Goal: Information Seeking & Learning: Learn about a topic

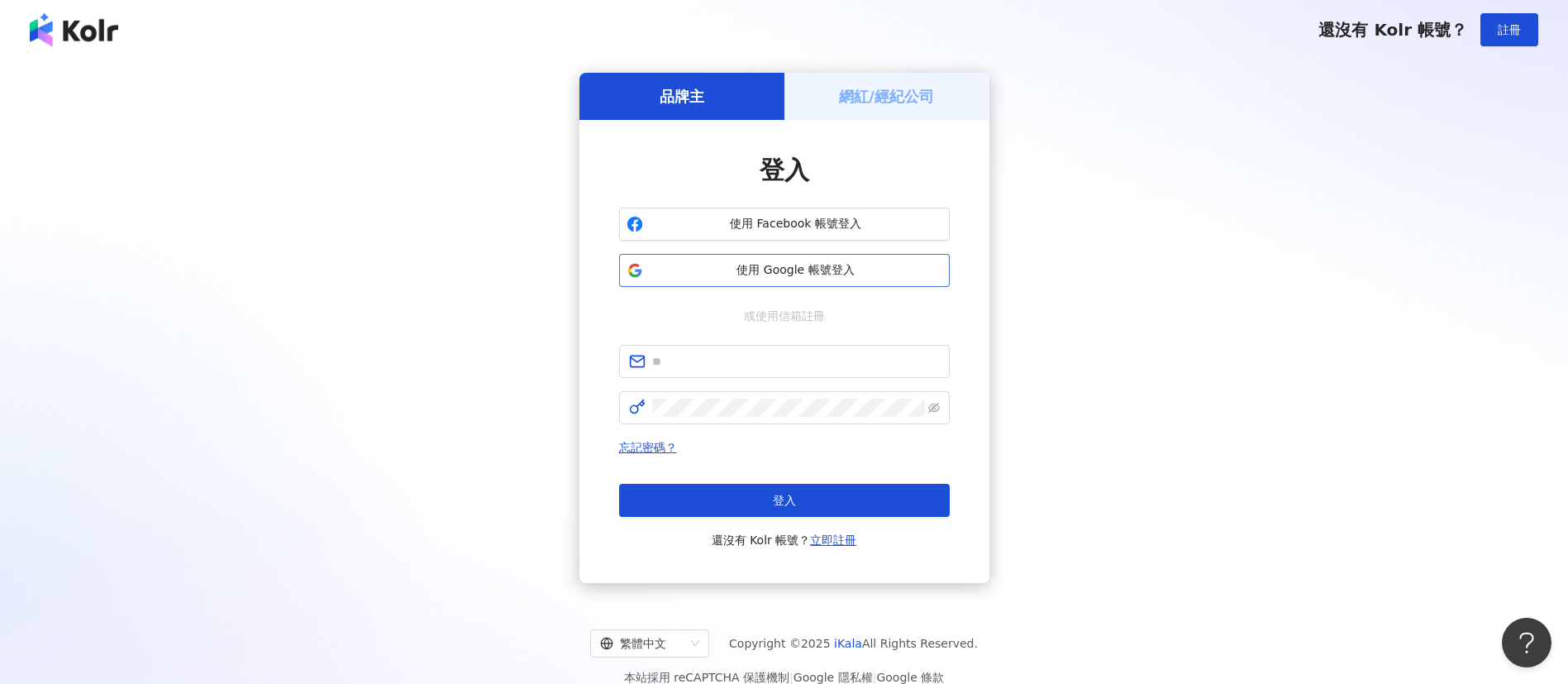
click at [816, 273] on span "使用 Google 帳號登入" at bounding box center [795, 270] width 292 height 17
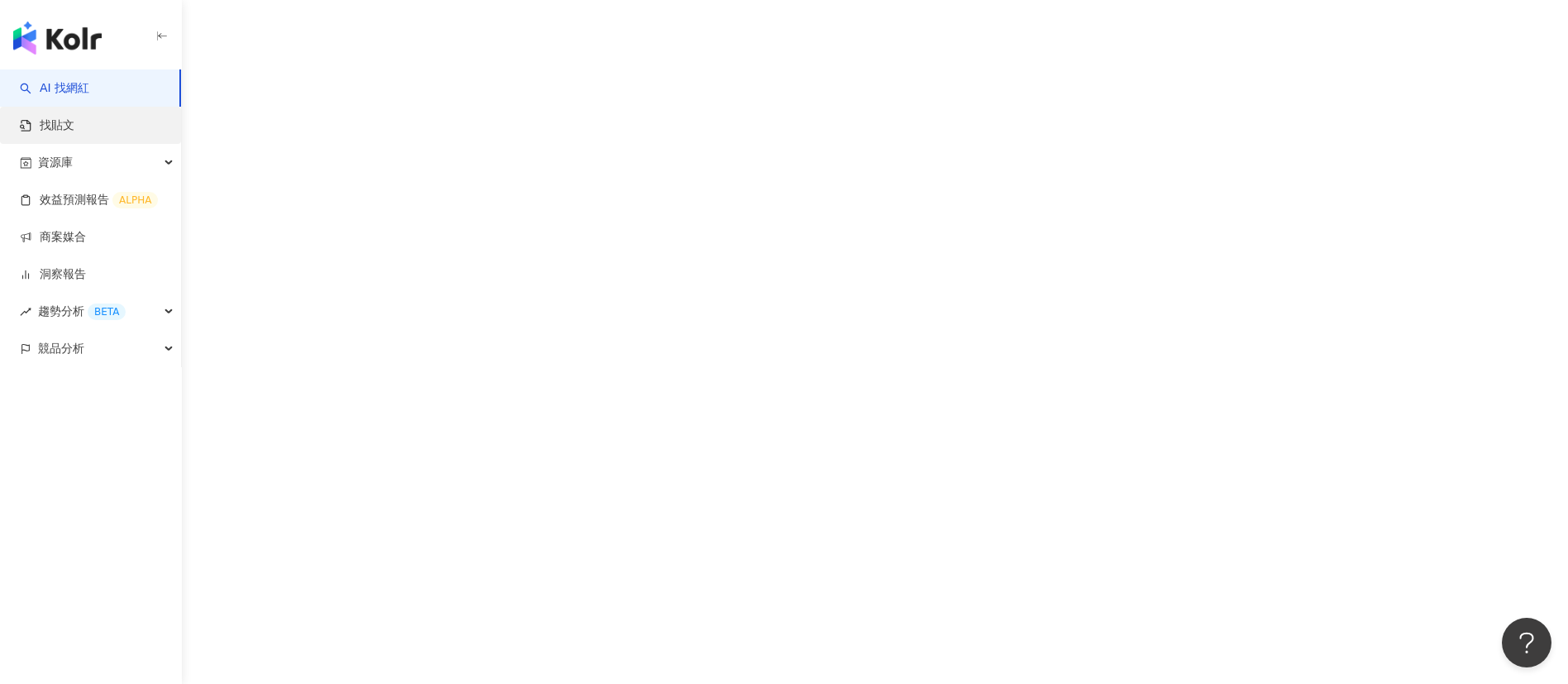
click at [74, 125] on link "找貼文" at bounding box center [47, 125] width 55 height 17
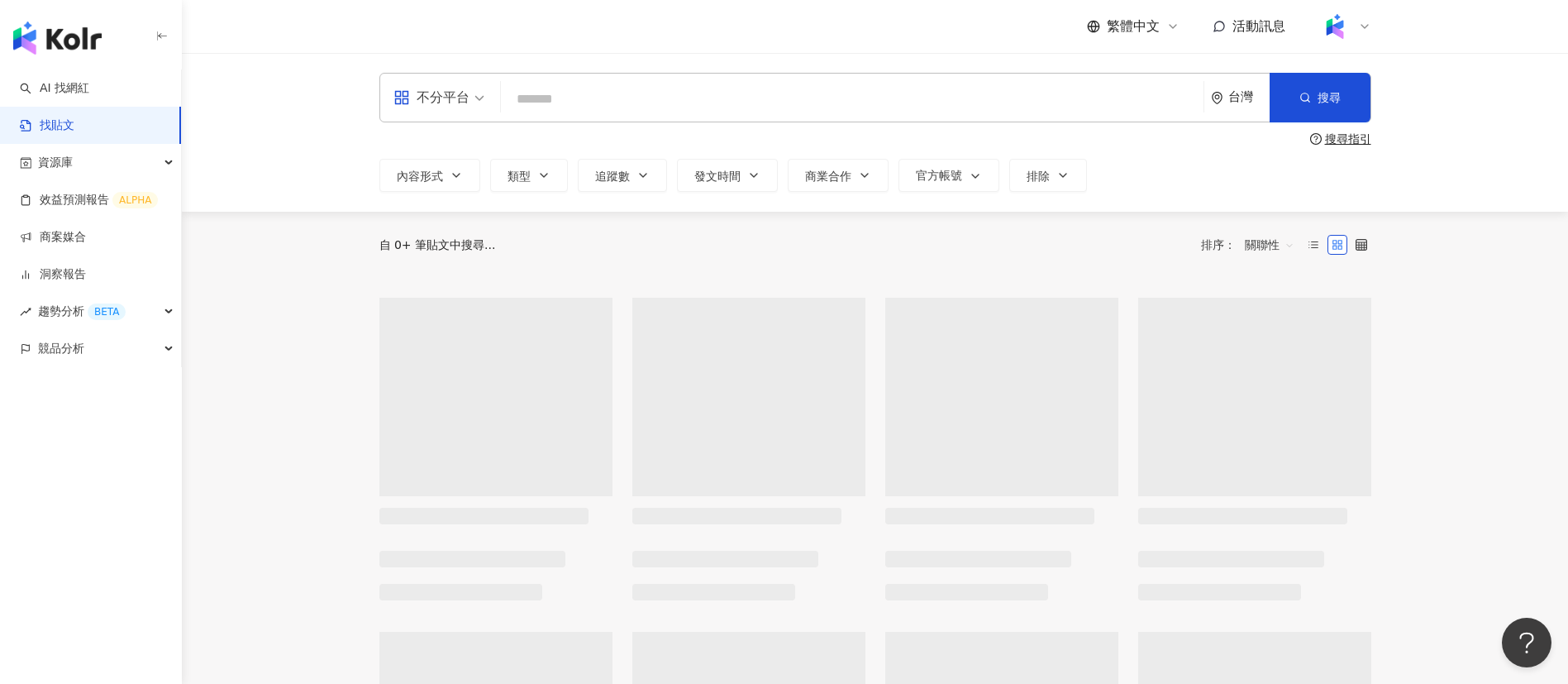
click at [604, 95] on input "search" at bounding box center [852, 99] width 690 height 35
paste input "***"
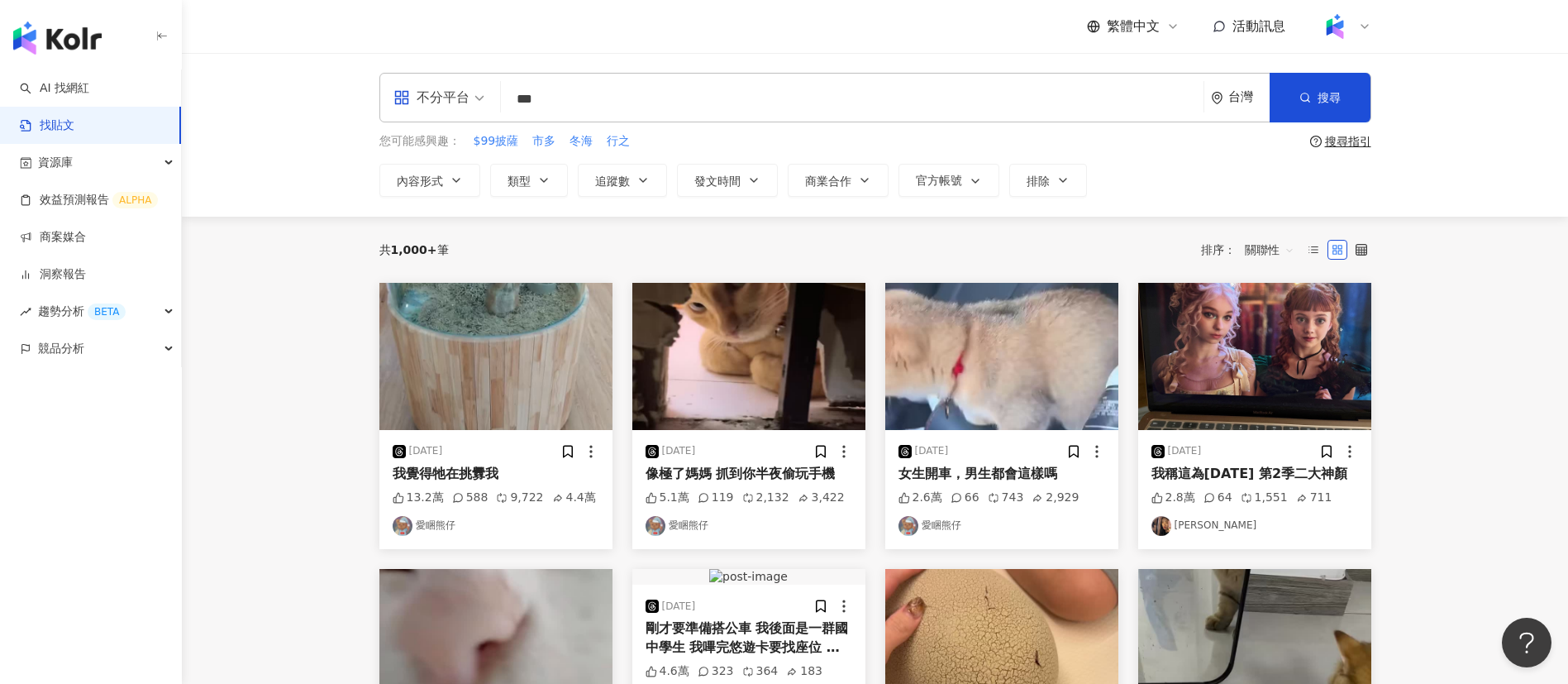
type input "***"
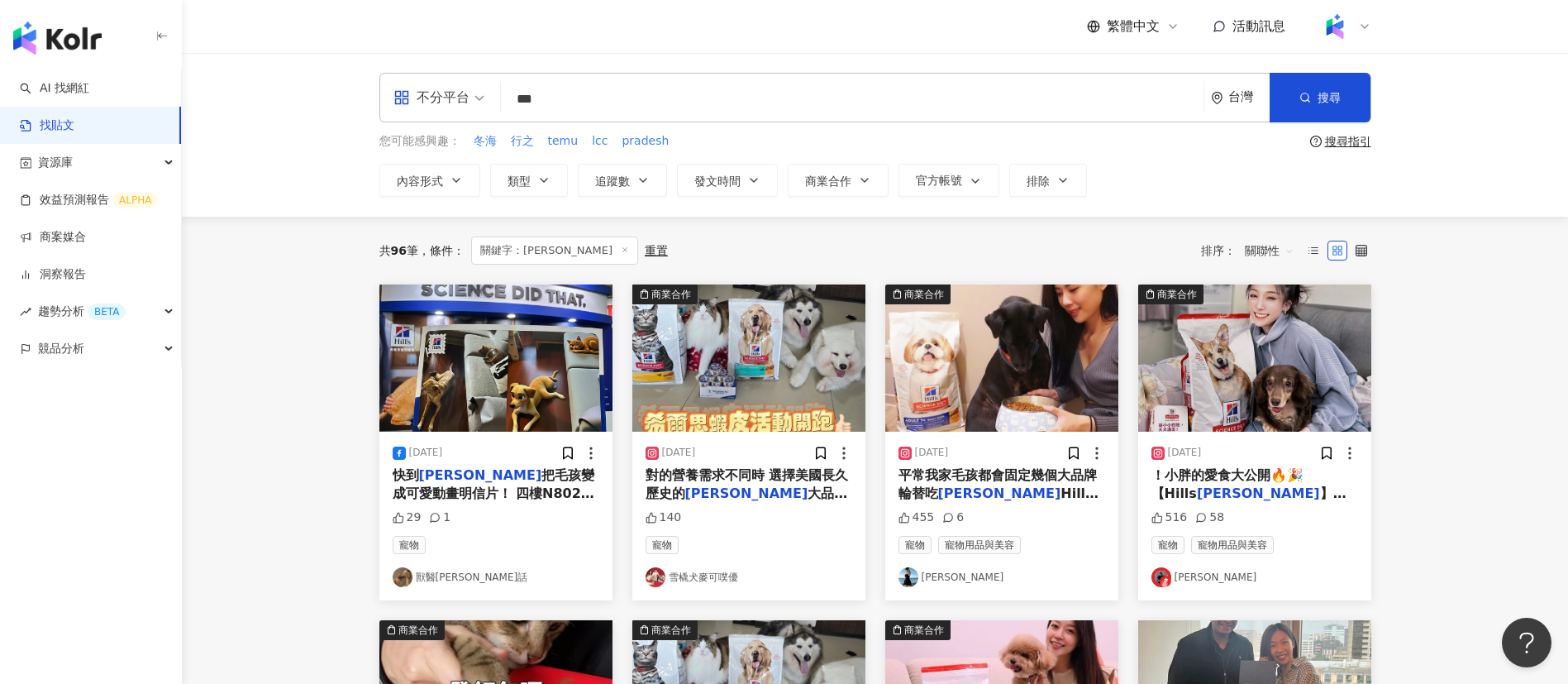
click at [809, 253] on div "共 96 筆 條件 ： 關鍵字：[PERSON_NAME]思 重置 排序： 關聯性" at bounding box center [875, 251] width 992 height 28
click at [1074, 256] on div "共 96 筆 條件 ： 關鍵字：[PERSON_NAME]思 重置 排序： 關聯性" at bounding box center [875, 251] width 992 height 28
click at [1216, 480] on span "！小胖的愛食大公開🔥🎉【Hills" at bounding box center [1228, 484] width 153 height 34
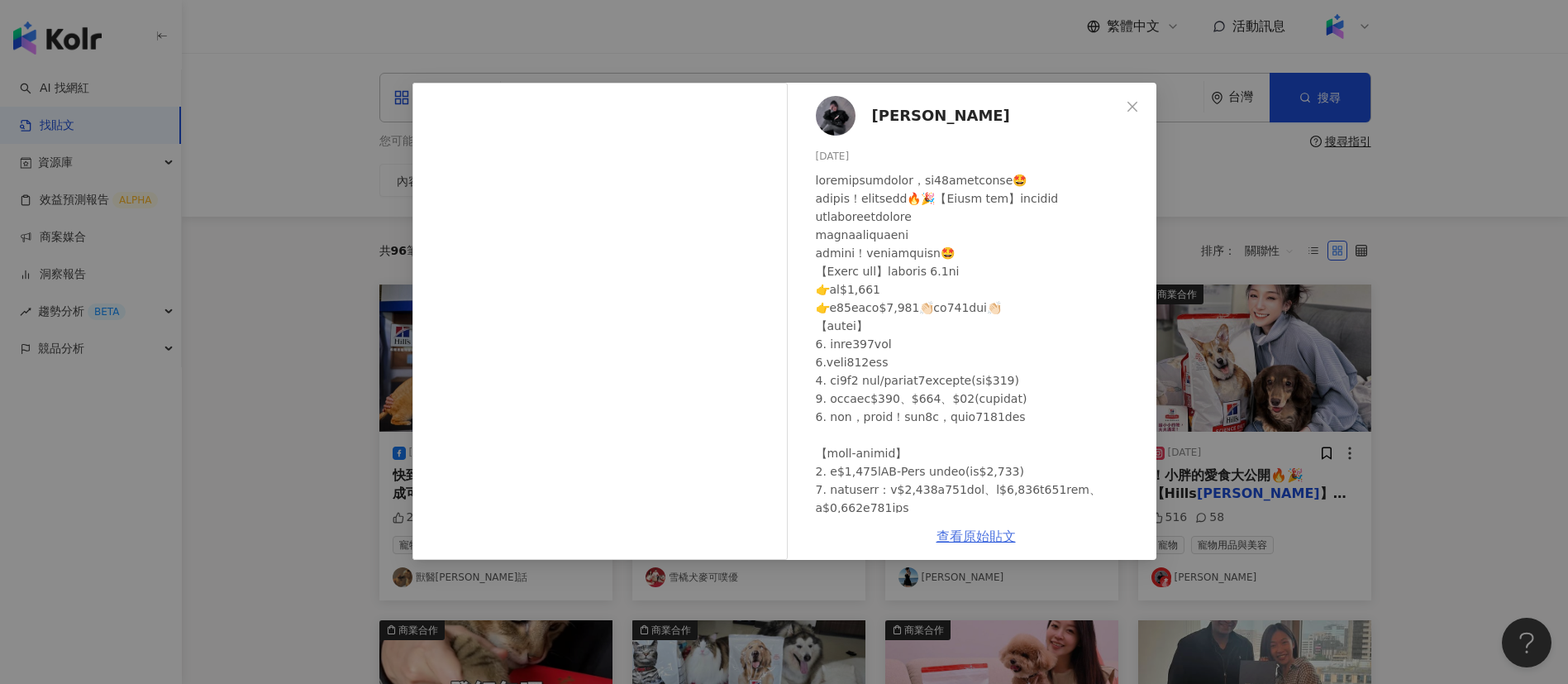
click at [976, 539] on link "查看原始貼文" at bounding box center [976, 536] width 79 height 16
click at [1440, 297] on div "[PERSON_NAME] [DATE] 516 58 查看原始貼文" at bounding box center [784, 342] width 1568 height 684
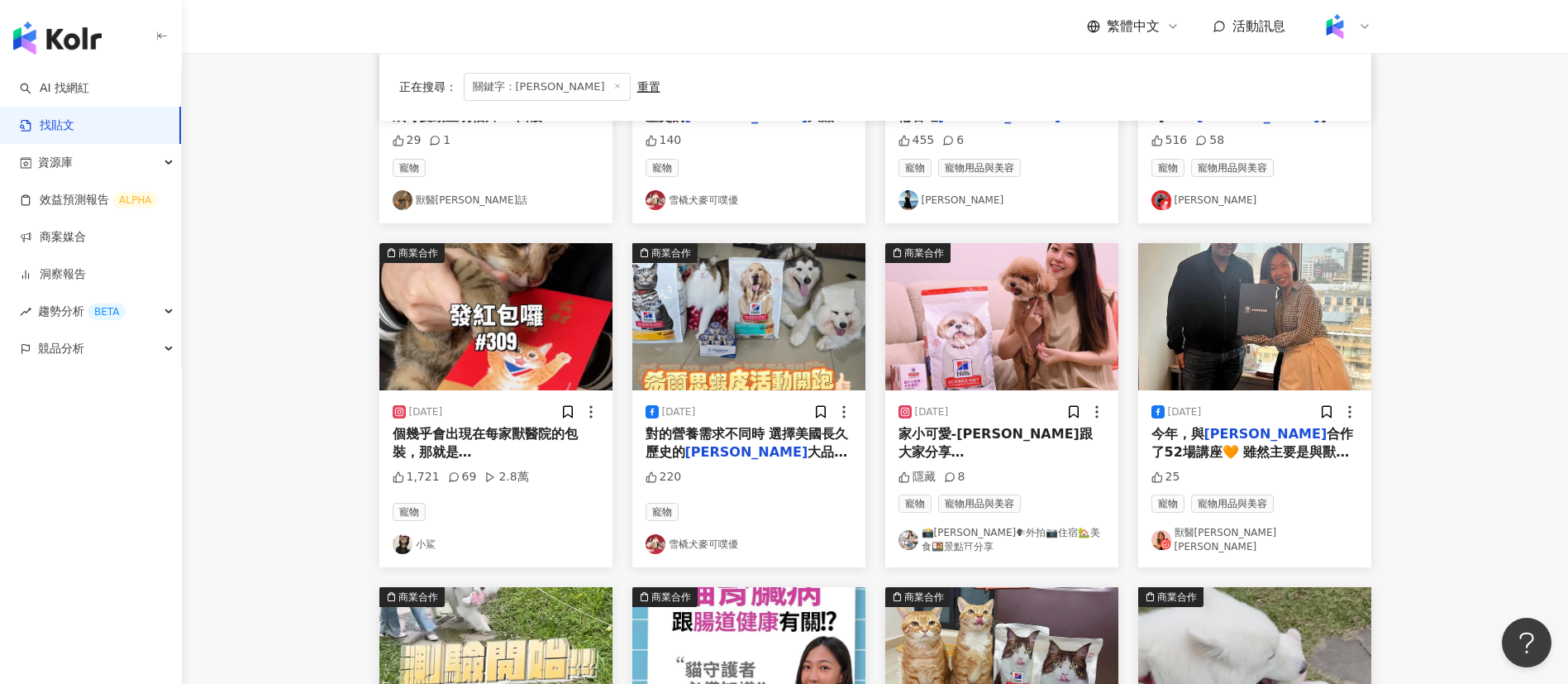
scroll to position [379, 0]
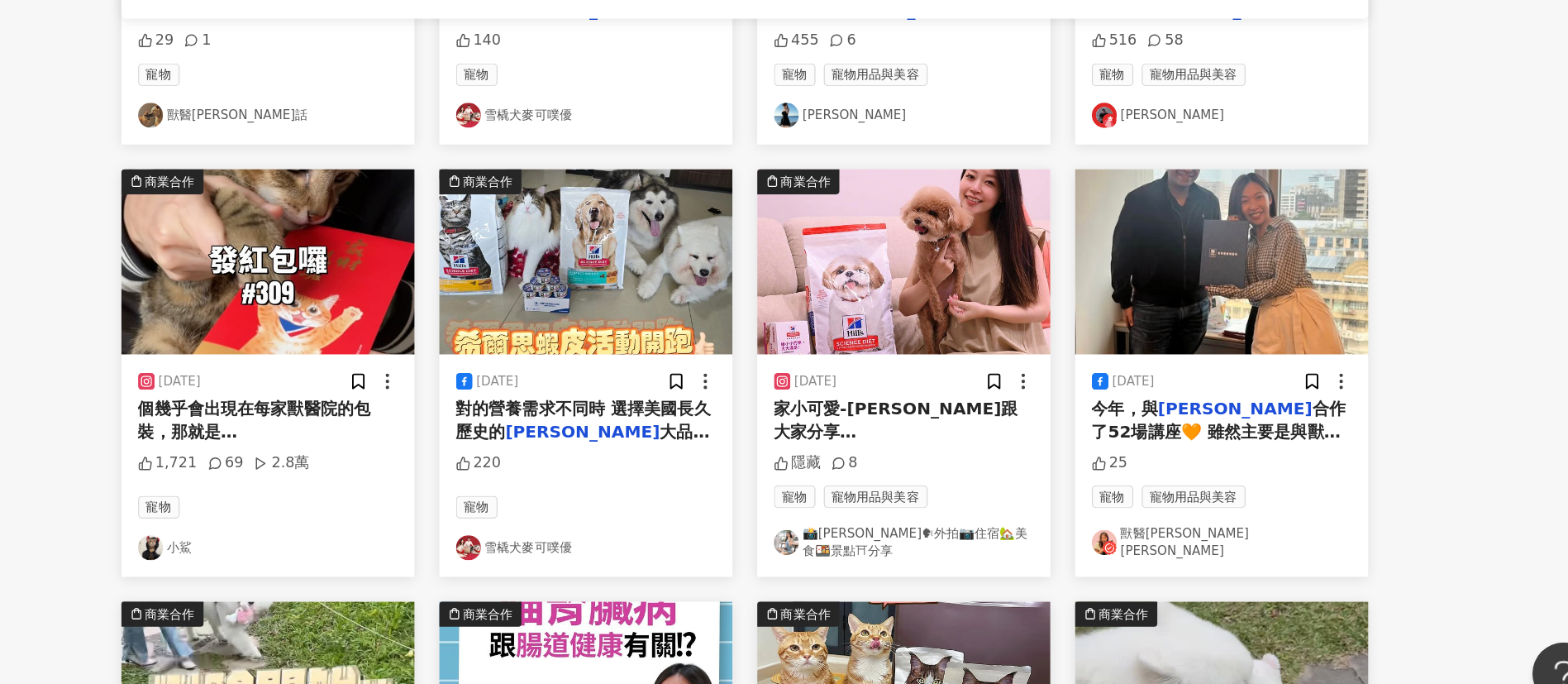
click at [334, 459] on main "不分平台 *** 台灣 搜尋 您可能感興趣： 冬海 行之 temu lcc pradesh 搜尋指引 內容形式 類型 追蹤數 發文時間 商業合作 官方帳號 排…" at bounding box center [874, 359] width 1386 height 1370
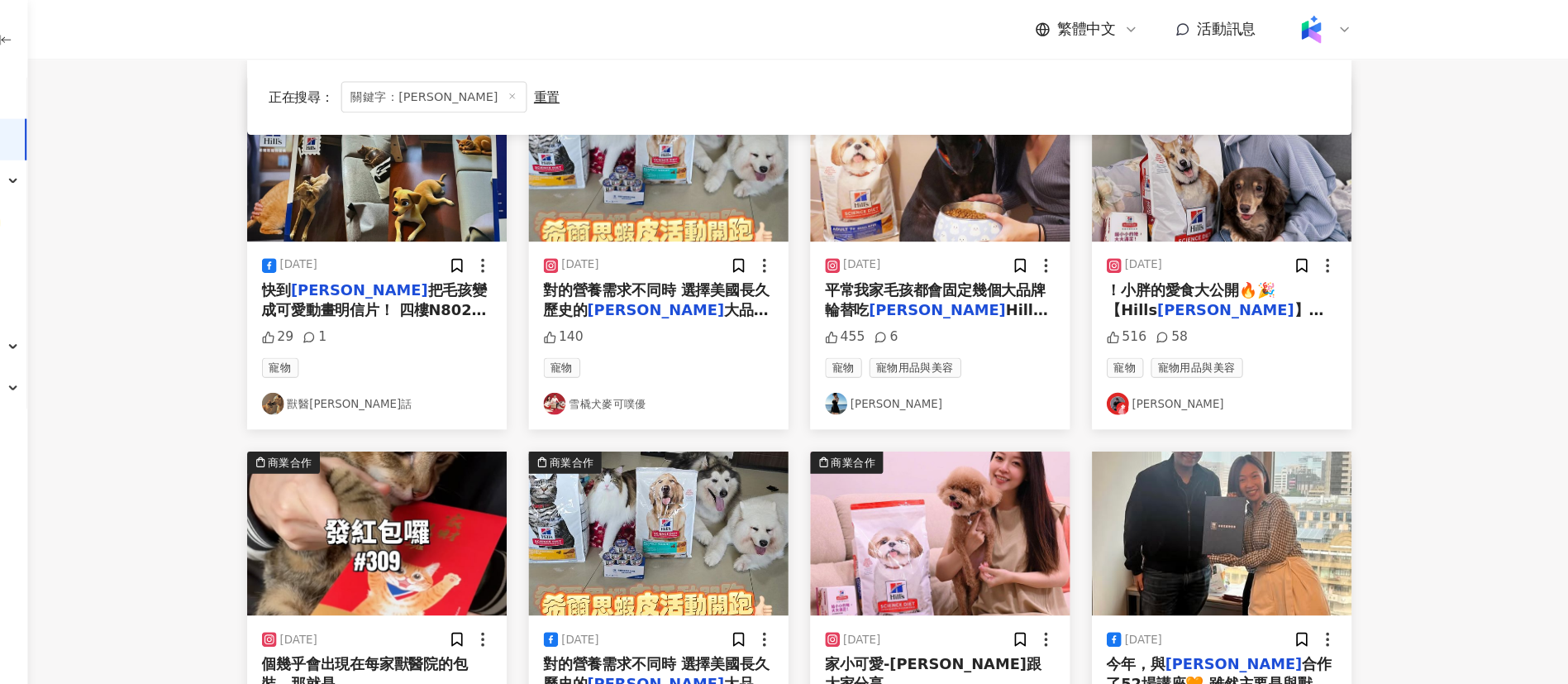
scroll to position [0, 0]
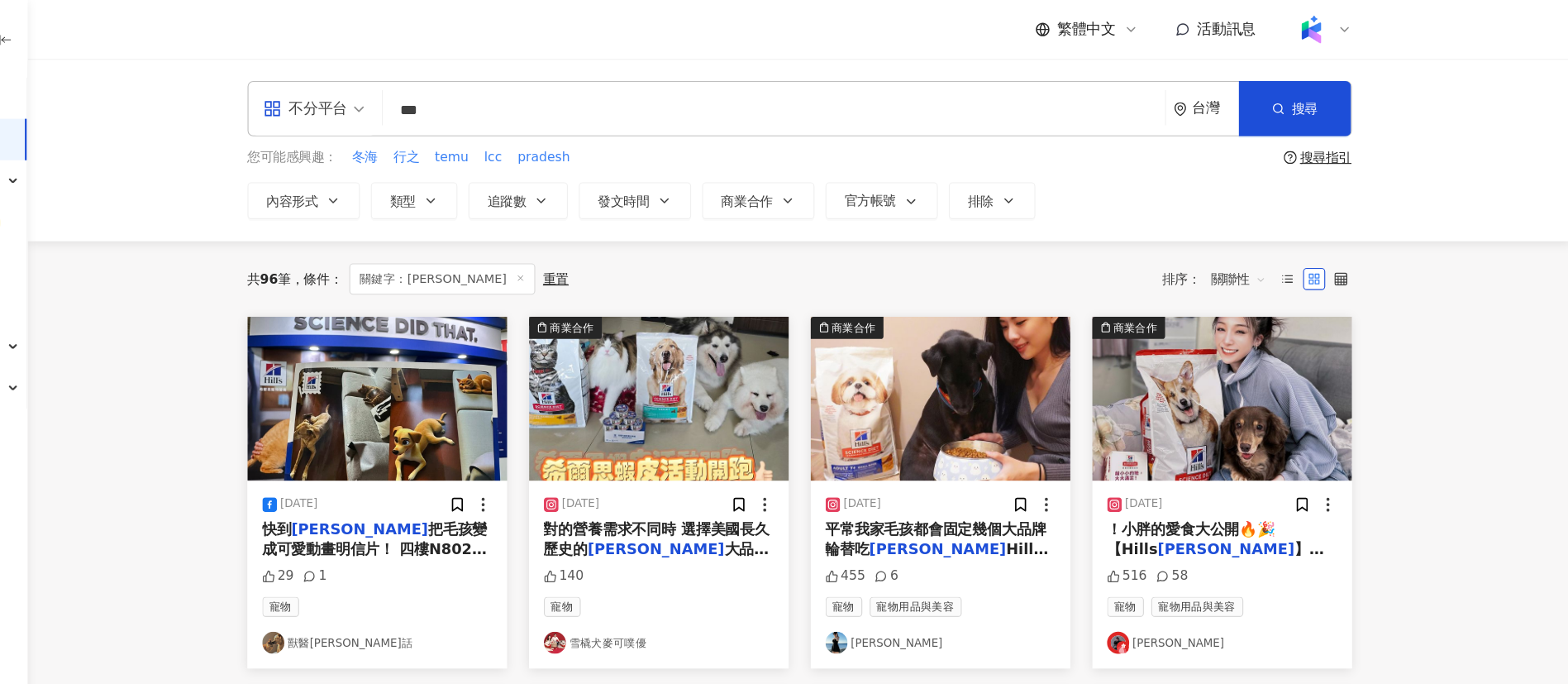
click at [1252, 259] on span "關聯性" at bounding box center [1270, 251] width 50 height 26
click at [1085, 255] on div "共 96 筆 條件 ： 關鍵字：[PERSON_NAME]思 重置 排序： 關聯性 關聯性" at bounding box center [875, 251] width 992 height 28
click at [1260, 256] on span "關聯性" at bounding box center [1270, 251] width 50 height 26
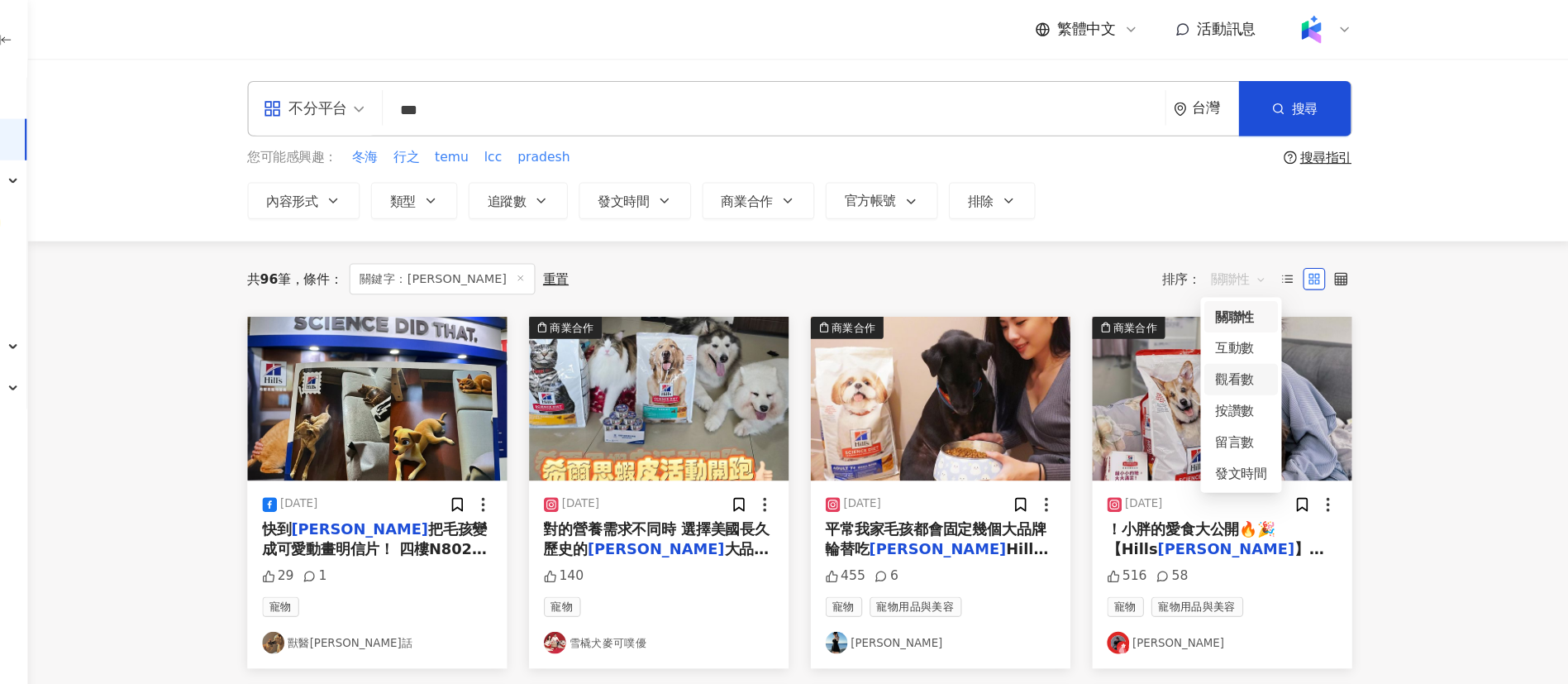
click at [1278, 334] on div "觀看數" at bounding box center [1272, 341] width 46 height 19
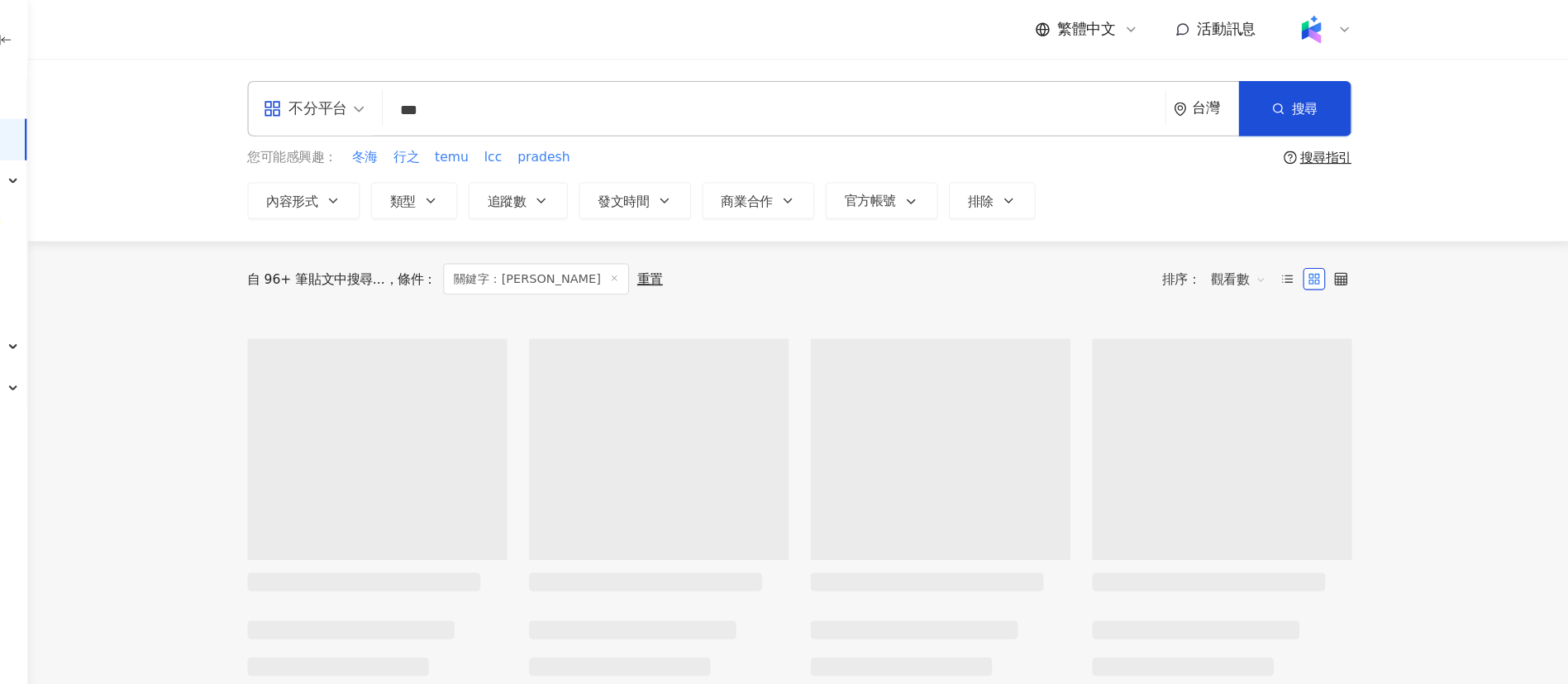
click at [786, 227] on div "自 96+ 筆貼文中搜尋... 條件 ： 關鍵字：[PERSON_NAME]思 重置 排序： 觀看數 觀看數" at bounding box center [875, 250] width 992 height 68
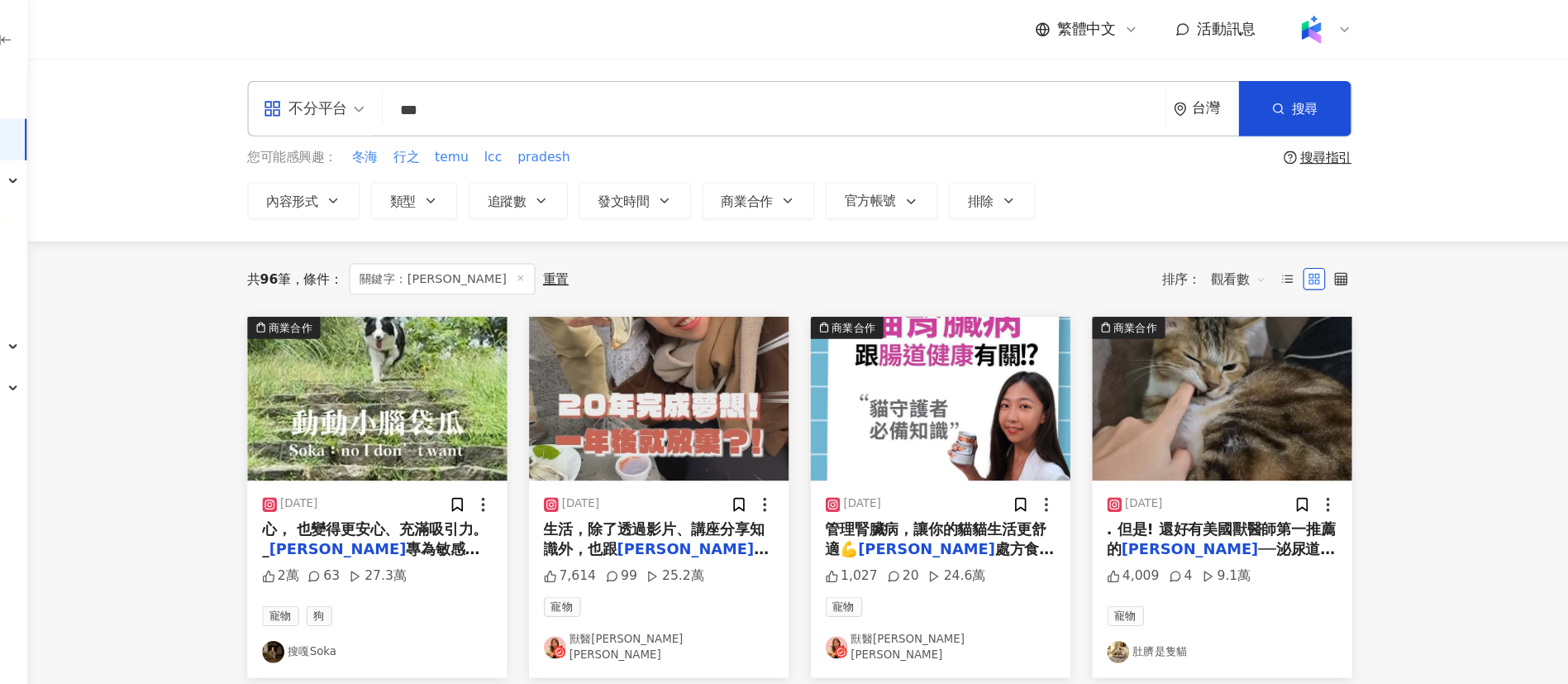
click at [883, 233] on div "共 96 筆 條件 ： 關鍵字：[PERSON_NAME]思 重置 排序： 觀看數" at bounding box center [875, 250] width 992 height 68
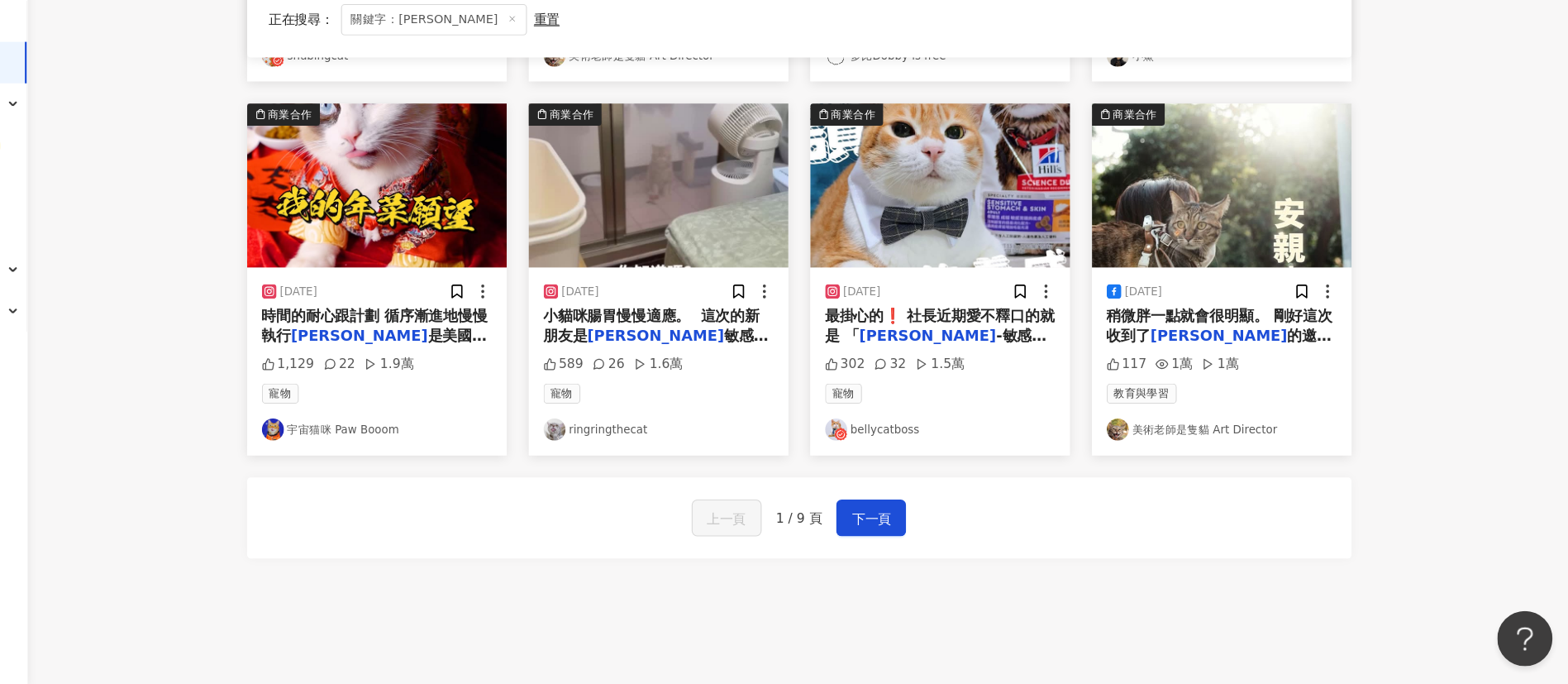
scroll to position [803, 0]
click at [953, 517] on button "下一頁" at bounding box center [940, 533] width 63 height 33
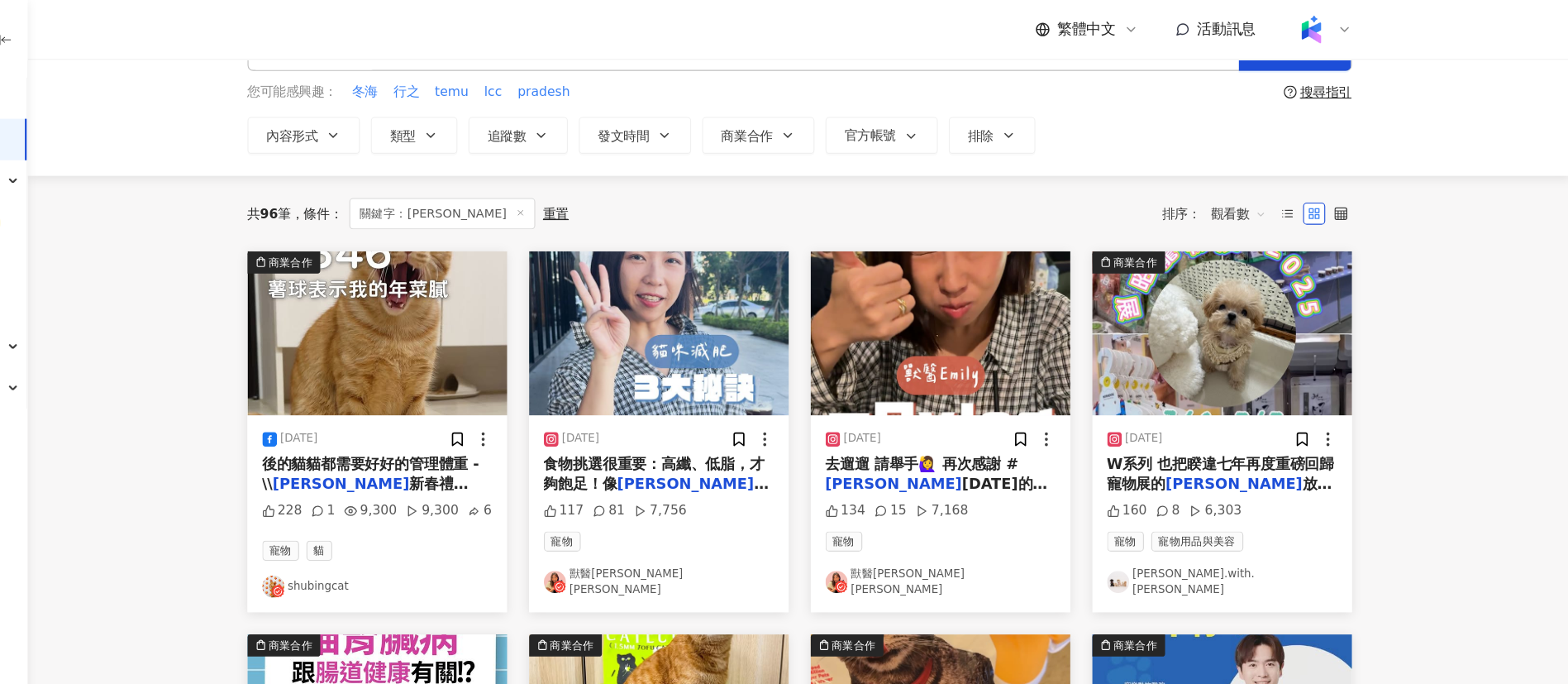
scroll to position [0, 0]
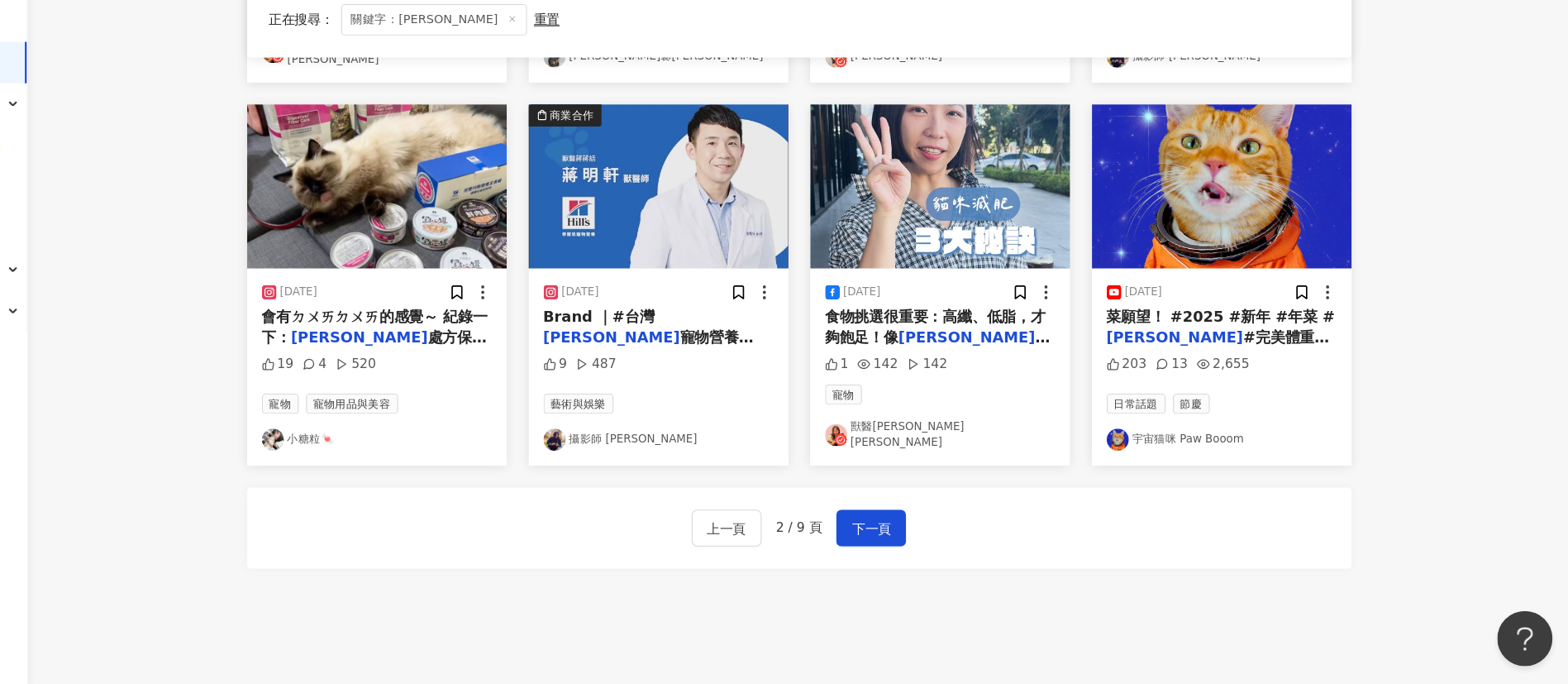
scroll to position [815, 0]
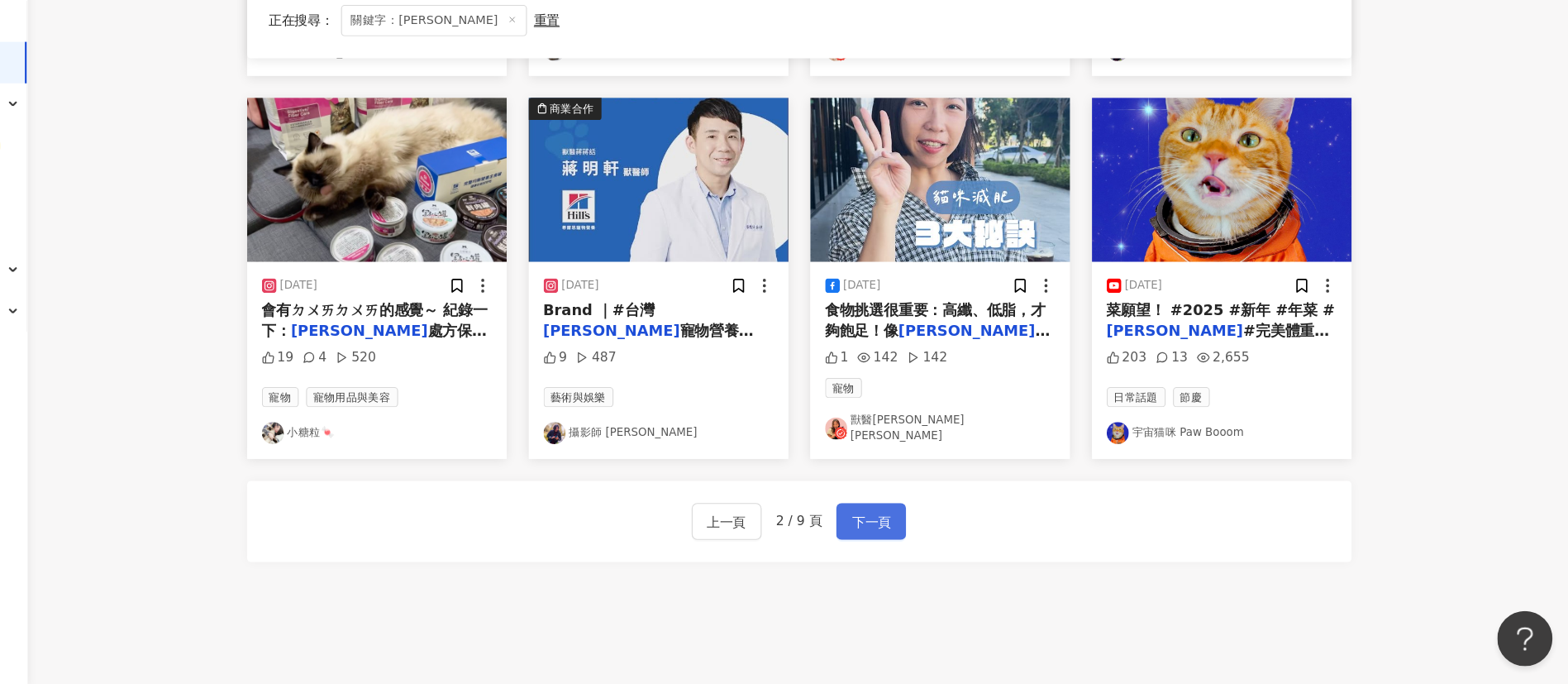
click at [933, 528] on span "下一頁" at bounding box center [939, 538] width 34 height 20
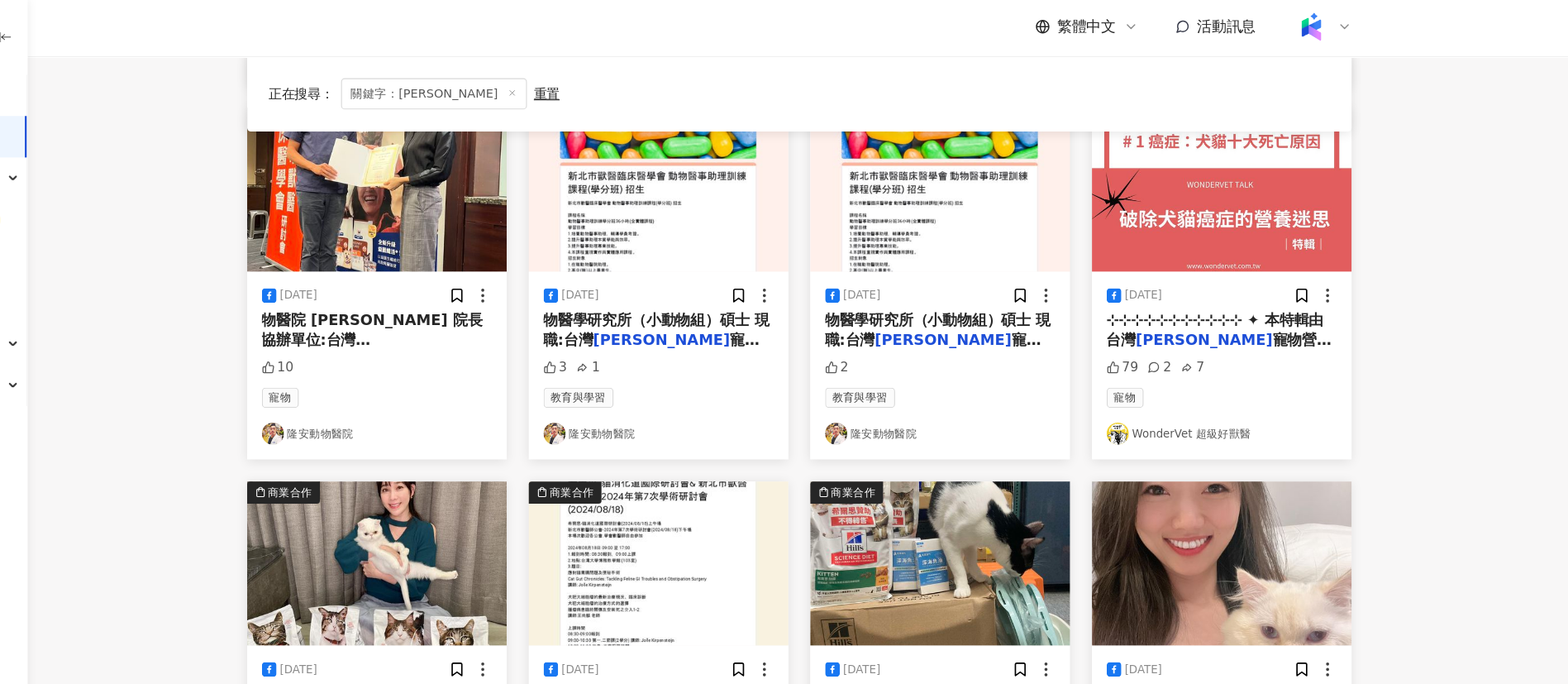
scroll to position [599, 0]
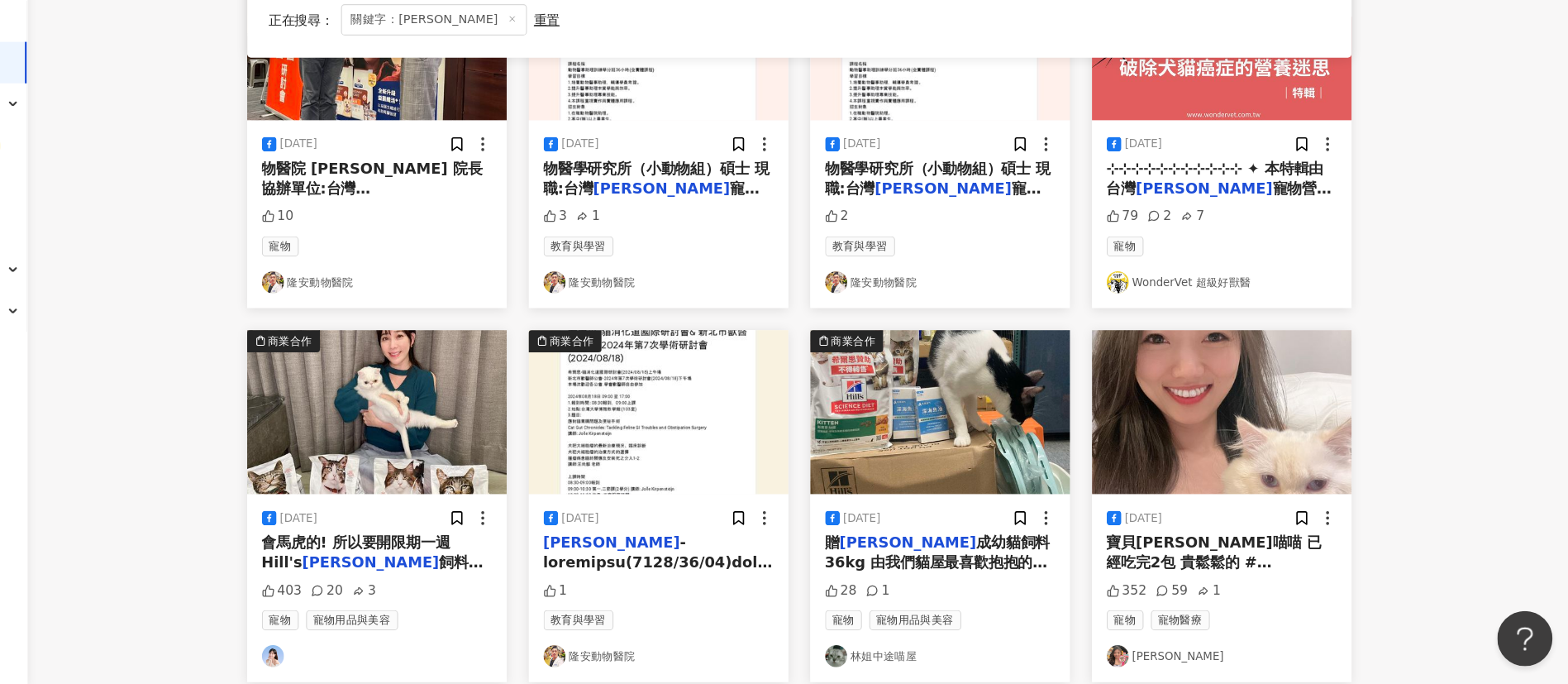
click at [532, 567] on span "飼料的超優惠團購給大家! http" at bounding box center [492, 583] width 200 height 34
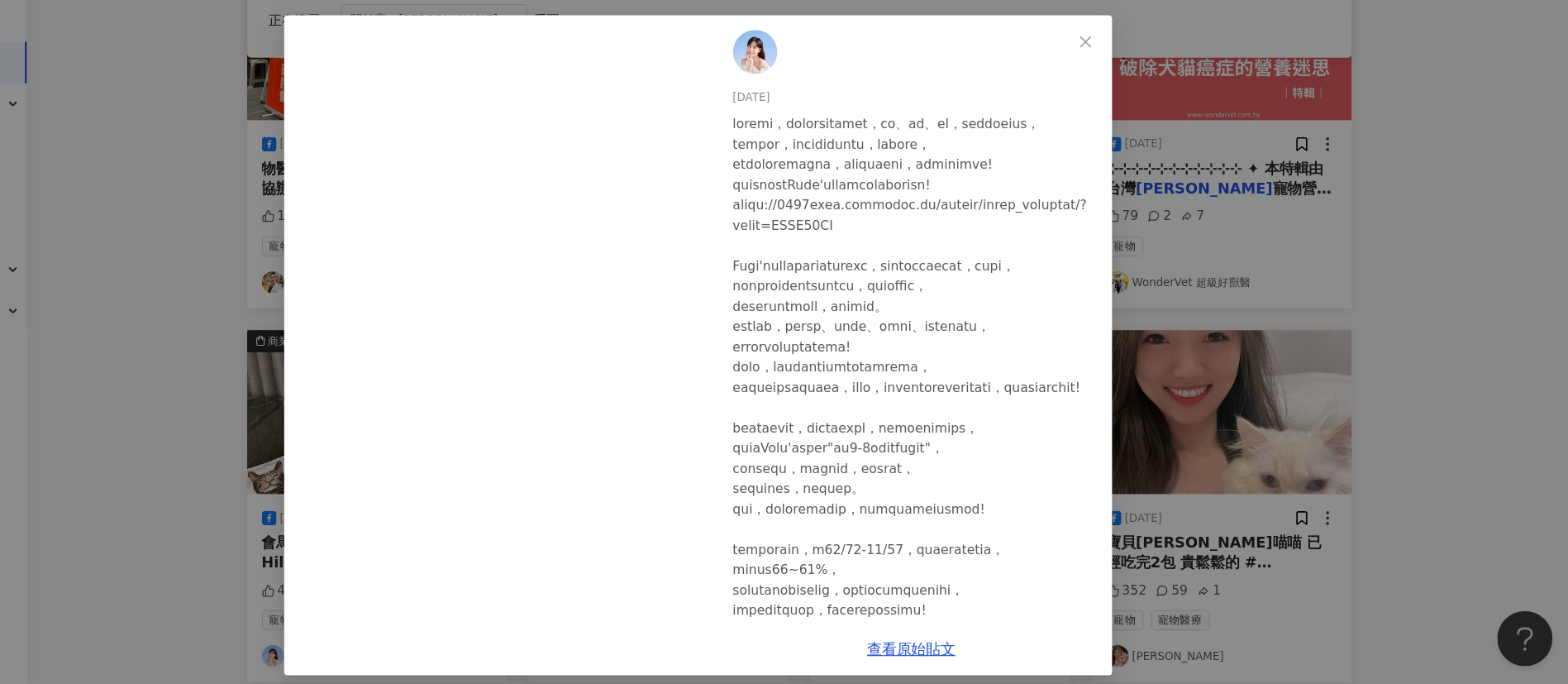
drag, startPoint x: 1470, startPoint y: 448, endPoint x: 1442, endPoint y: 440, distance: 29.1
click at [1442, 440] on div "[DATE] 403 20 3 查看原始貼文" at bounding box center [784, 342] width 1568 height 684
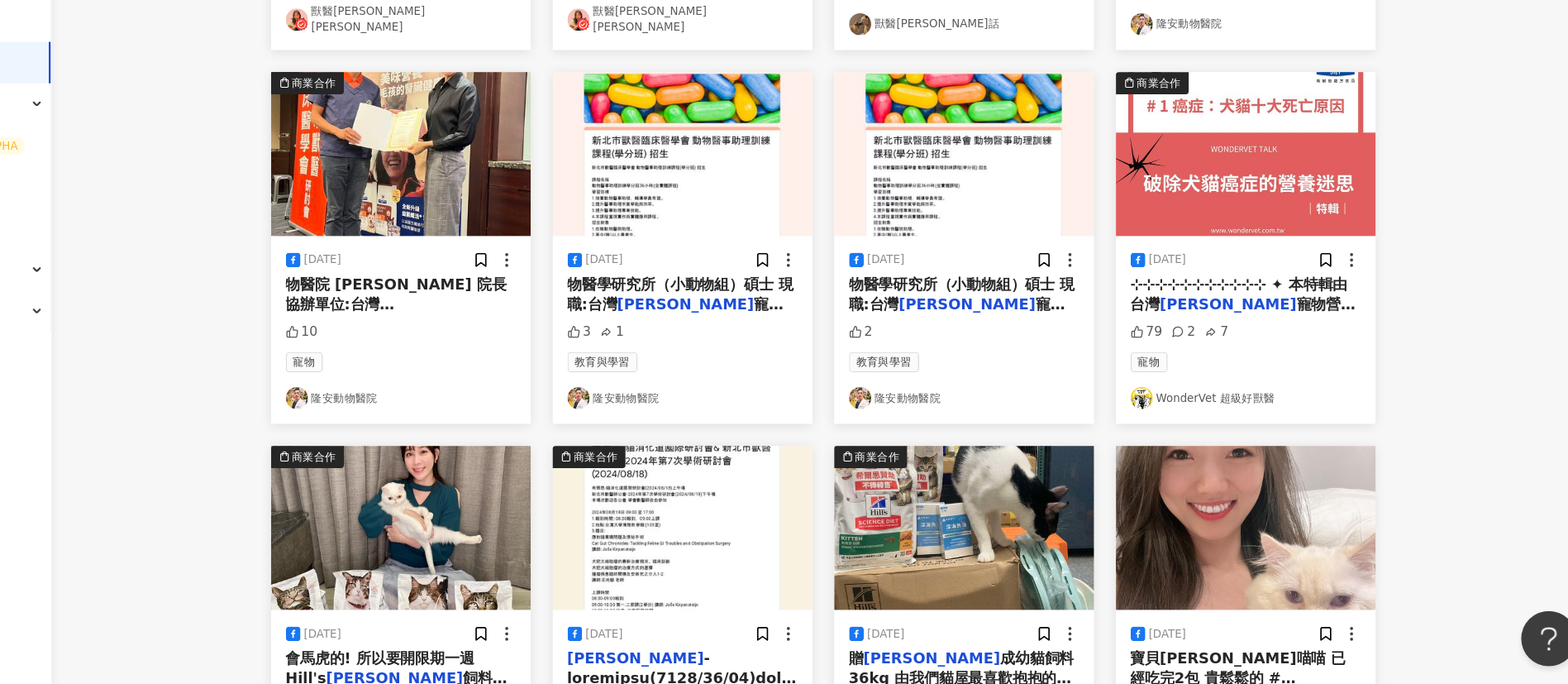
scroll to position [906, 0]
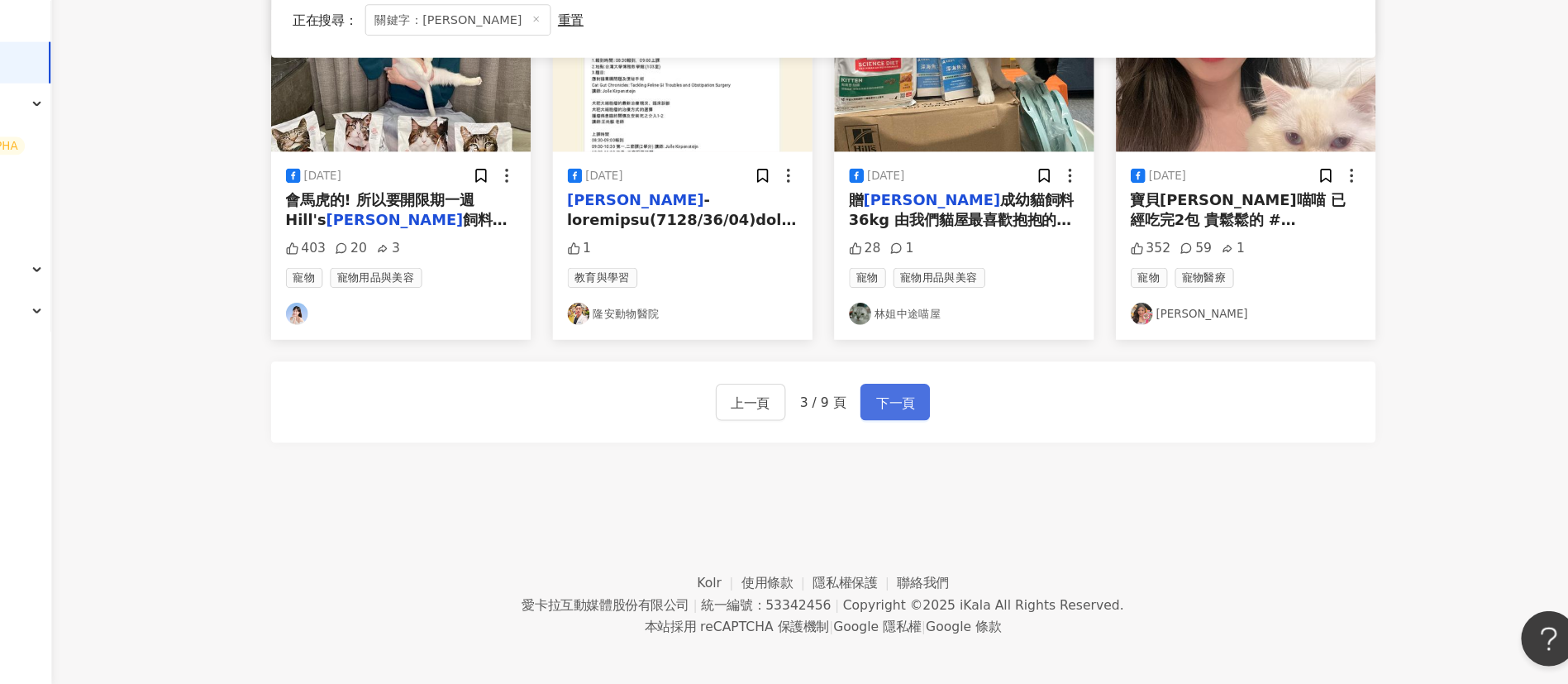
click at [934, 422] on span "下一頁" at bounding box center [939, 431] width 34 height 20
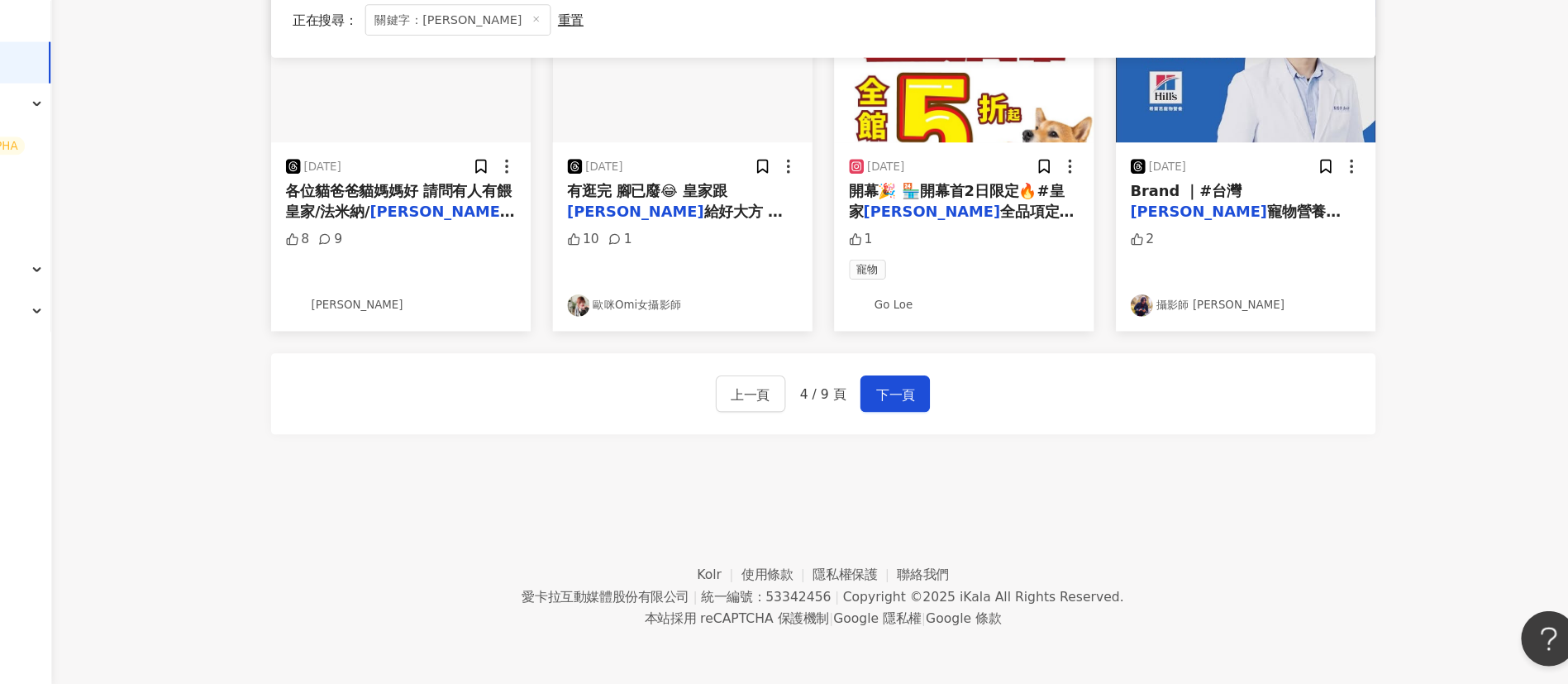
click at [1405, 541] on footer "Kolr 使用條款 隱私權保護 聯絡我們 愛[PERSON_NAME]互動媒體股份有限公司 | 統一編號：53342456 | Copyright © 202…" at bounding box center [874, 592] width 1386 height 184
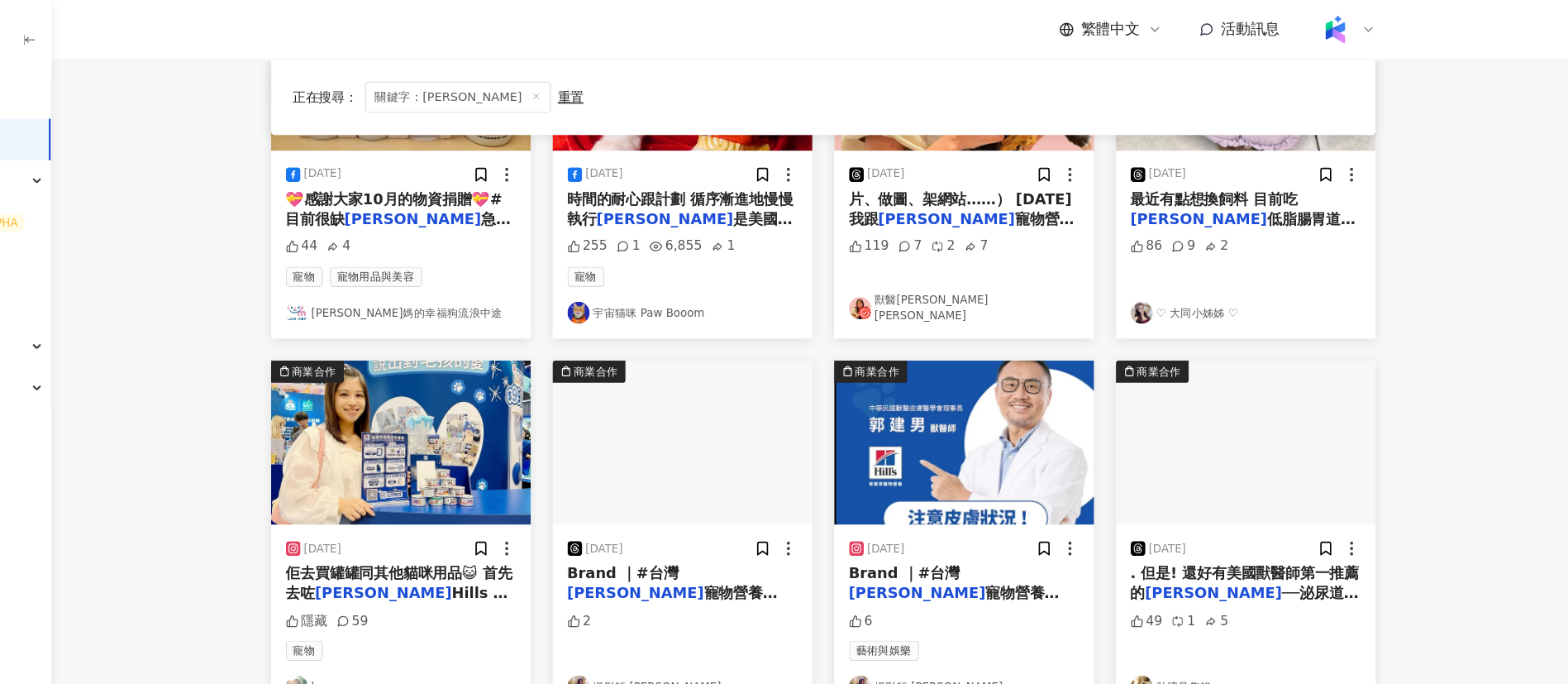
click at [1461, 474] on main "不分平台 *** 台灣 搜尋 您可能感興趣： 冬海 行之 temu lcc pradesh 搜尋指引 內容形式 類型 追蹤數 發文時間 商業合作 官方帳號 排…" at bounding box center [874, 434] width 1386 height 1354
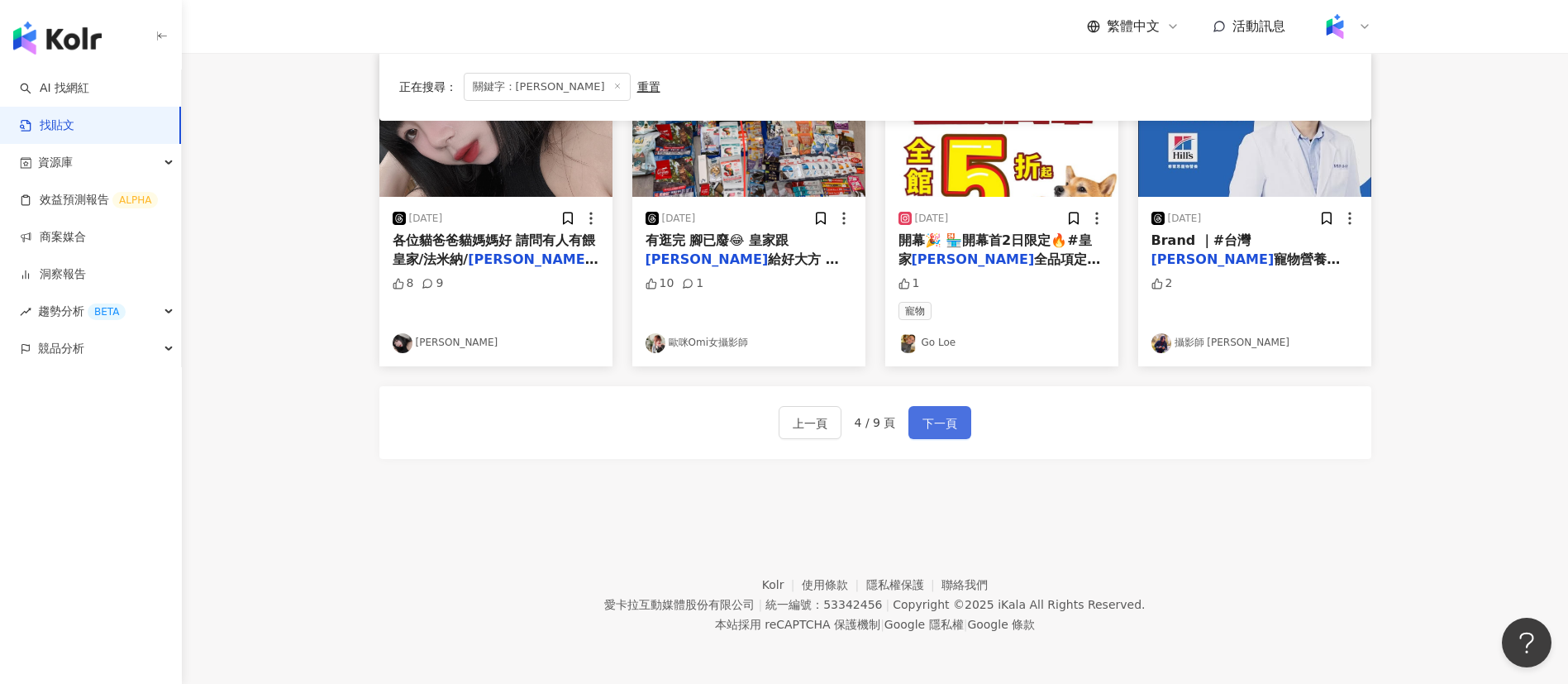
click at [931, 423] on span "下一頁" at bounding box center [939, 424] width 34 height 20
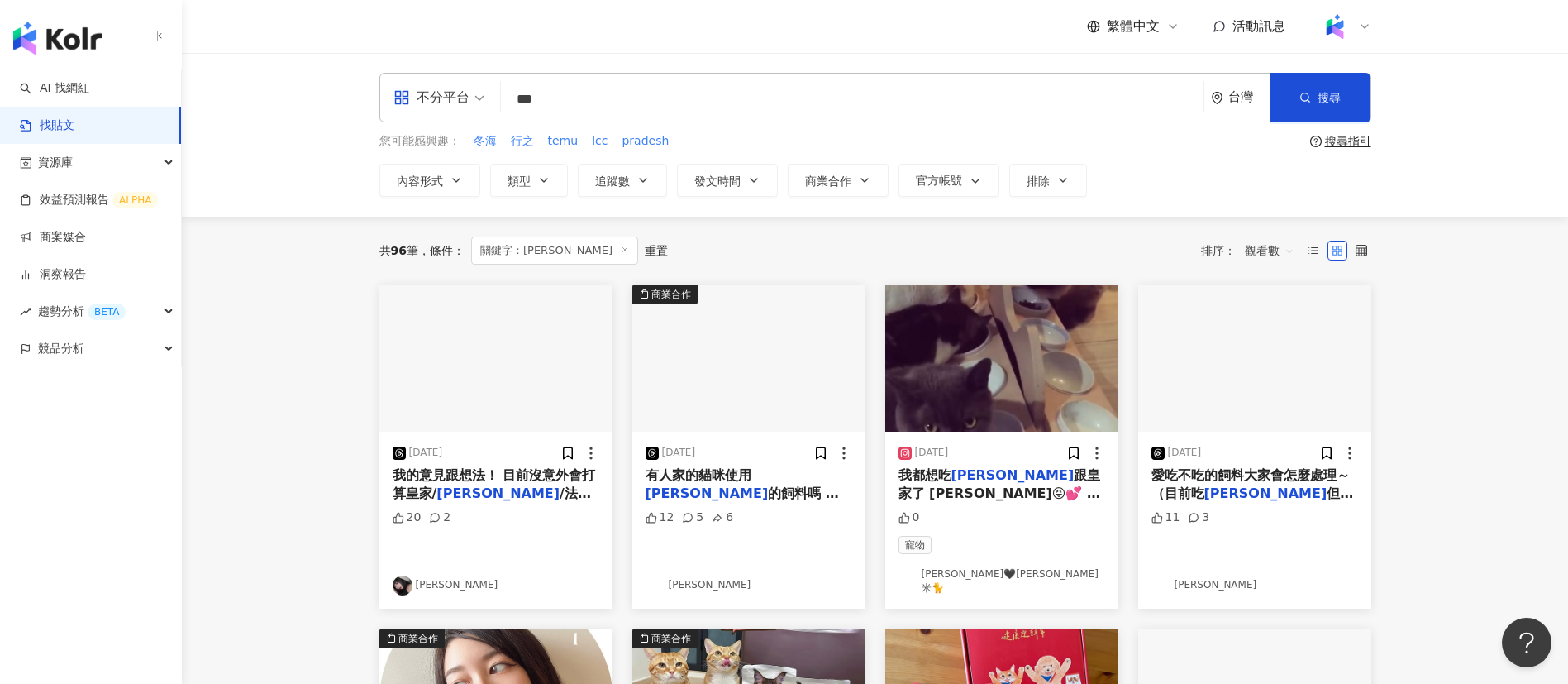
scroll to position [2, 0]
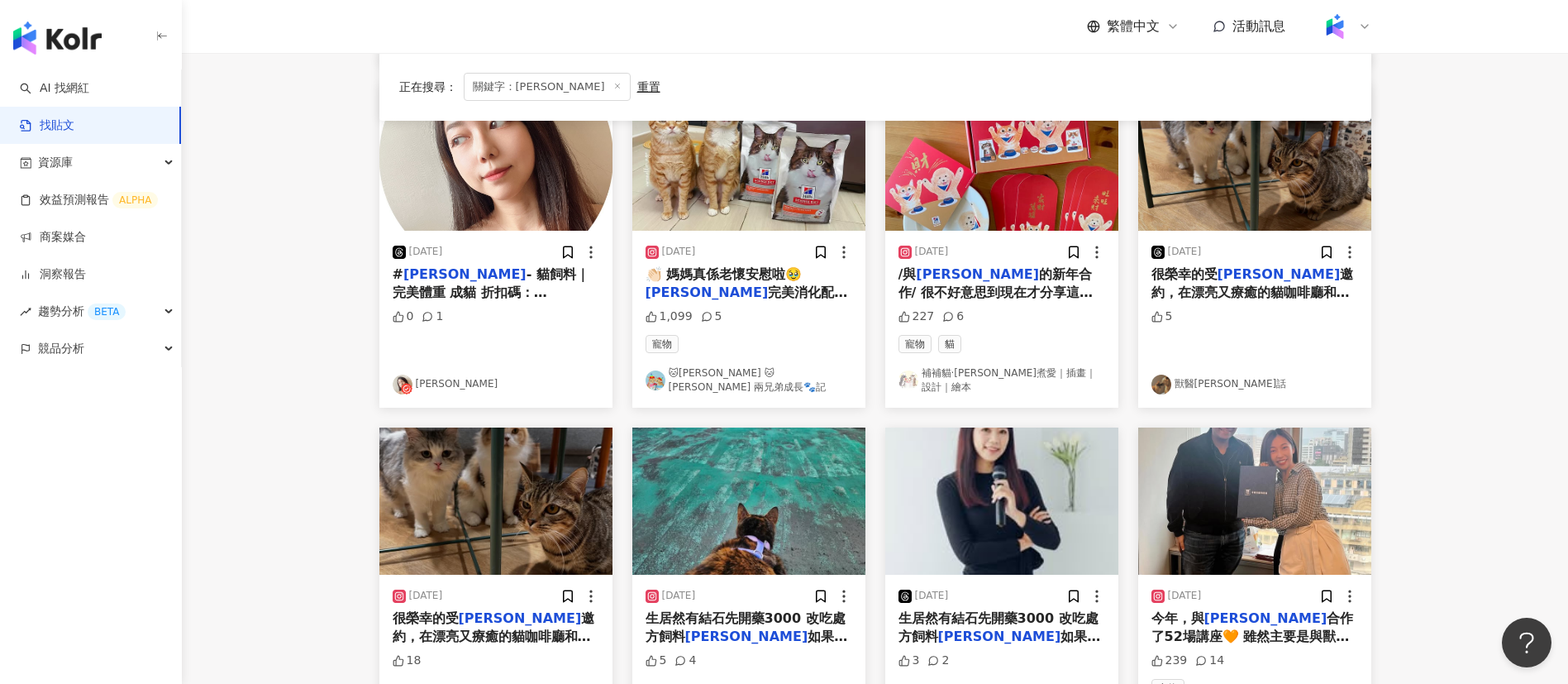
scroll to position [906, 0]
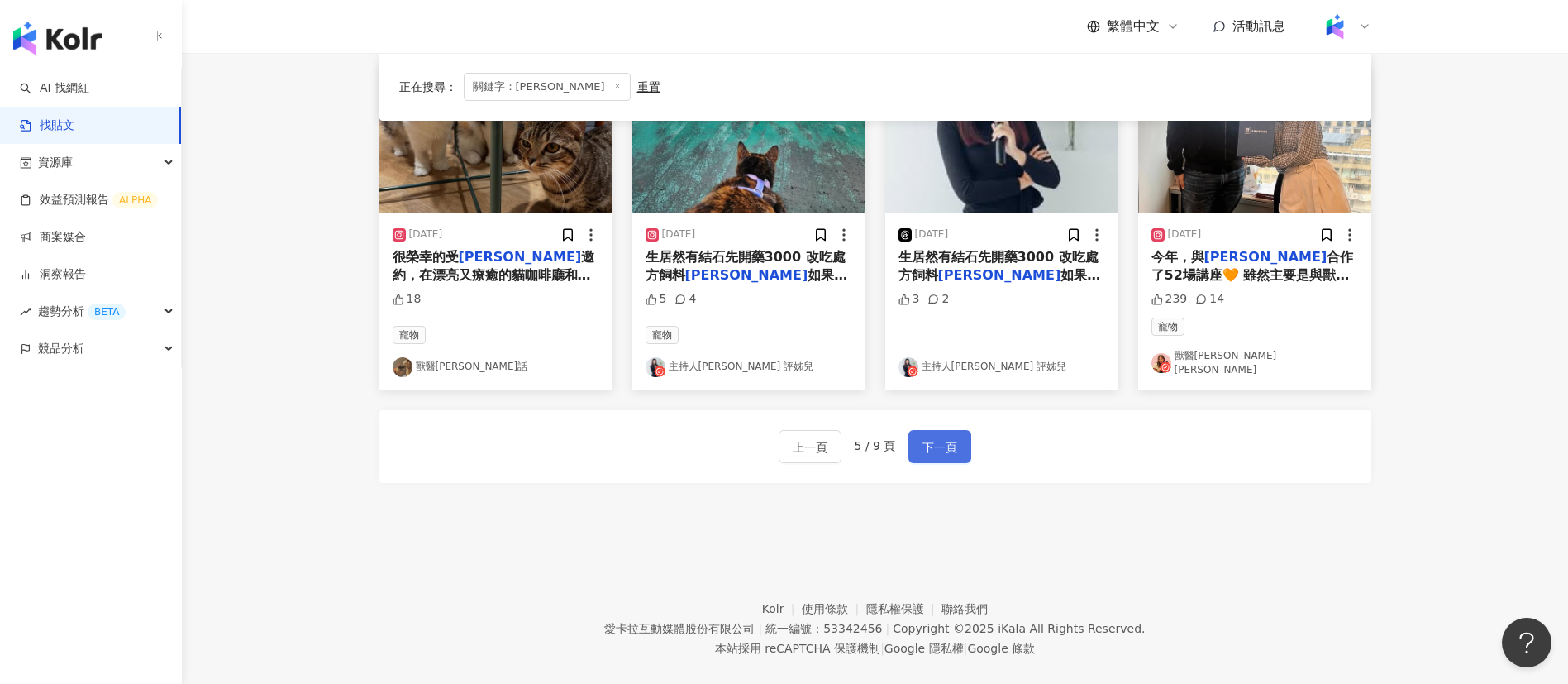
click at [959, 430] on button "下一頁" at bounding box center [940, 446] width 63 height 33
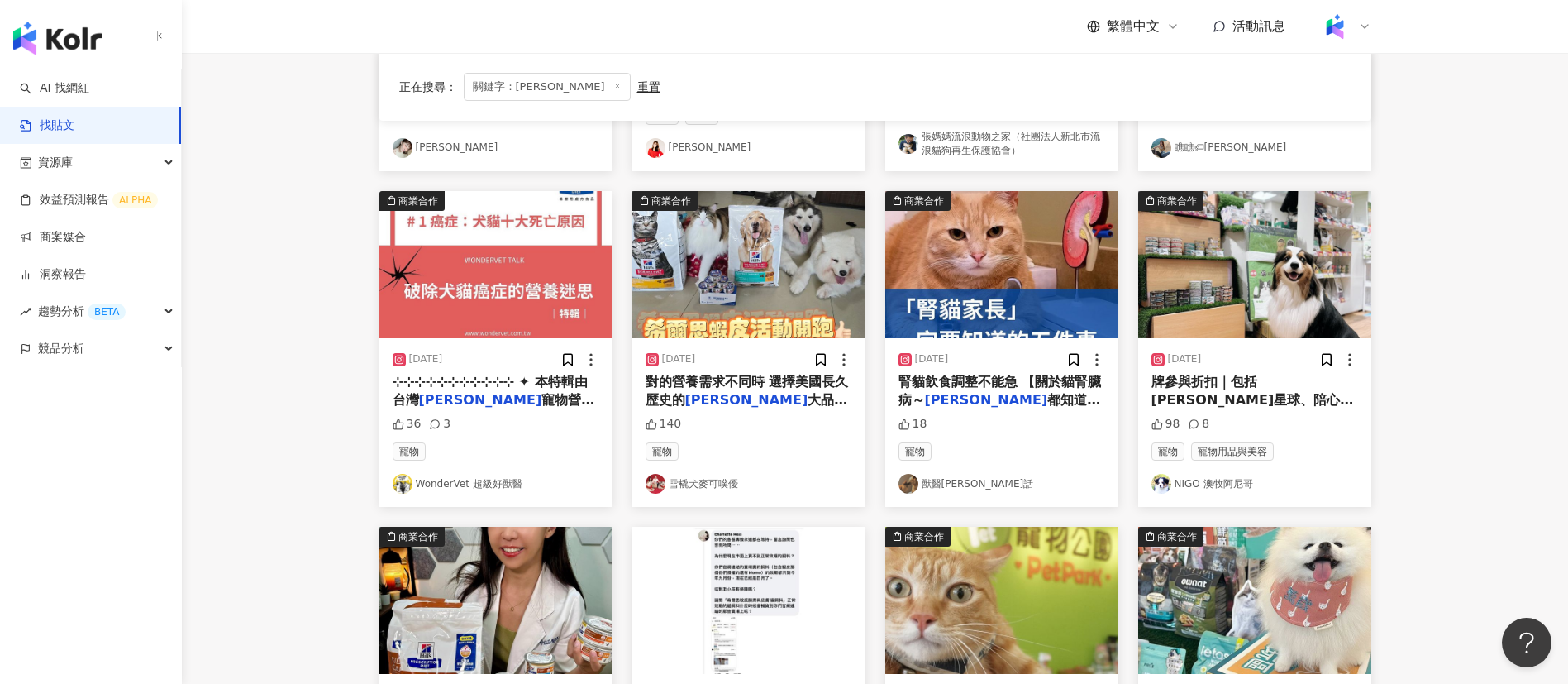
scroll to position [0, 0]
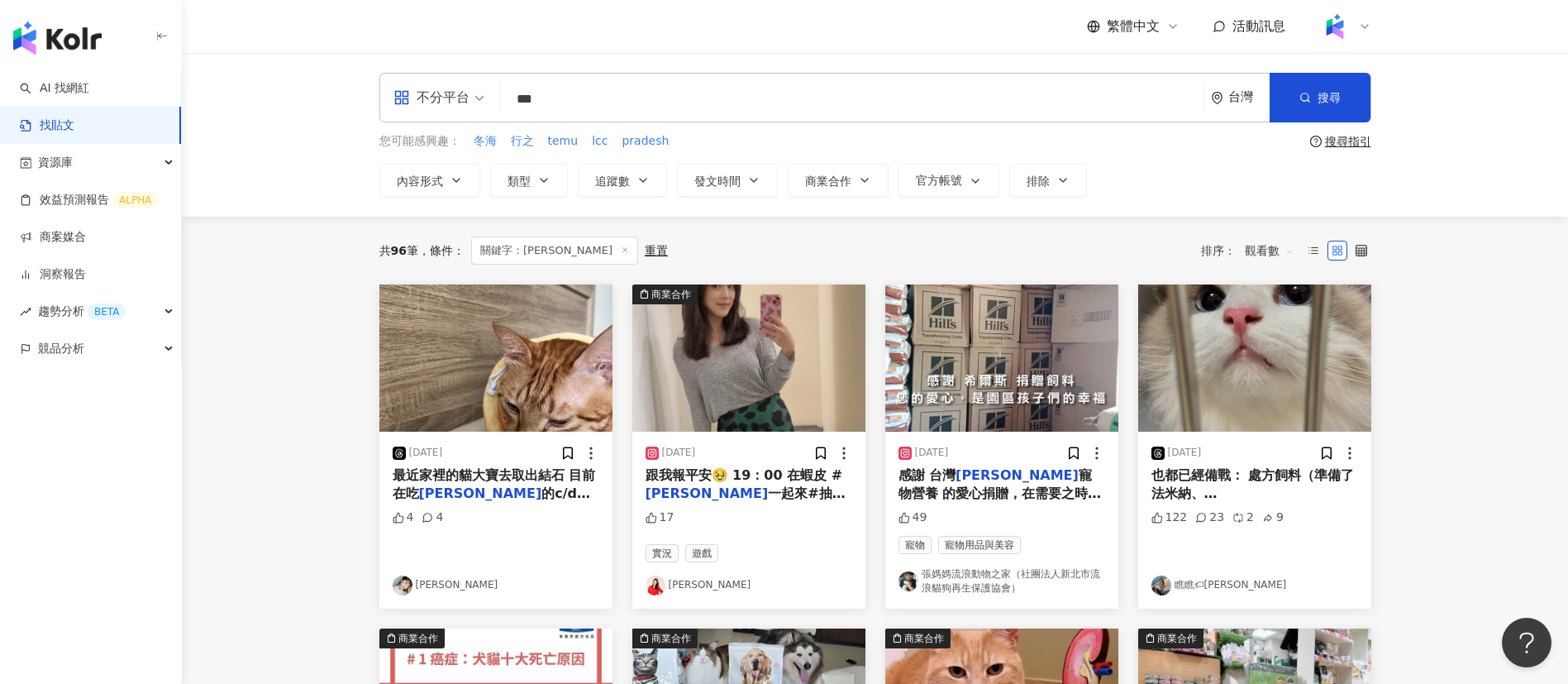
click at [886, 249] on div "共 96 筆 條件 ： 關鍵字：[PERSON_NAME]思 重置 排序： 觀看數" at bounding box center [875, 251] width 992 height 28
click at [1249, 261] on span "觀看數" at bounding box center [1270, 251] width 50 height 26
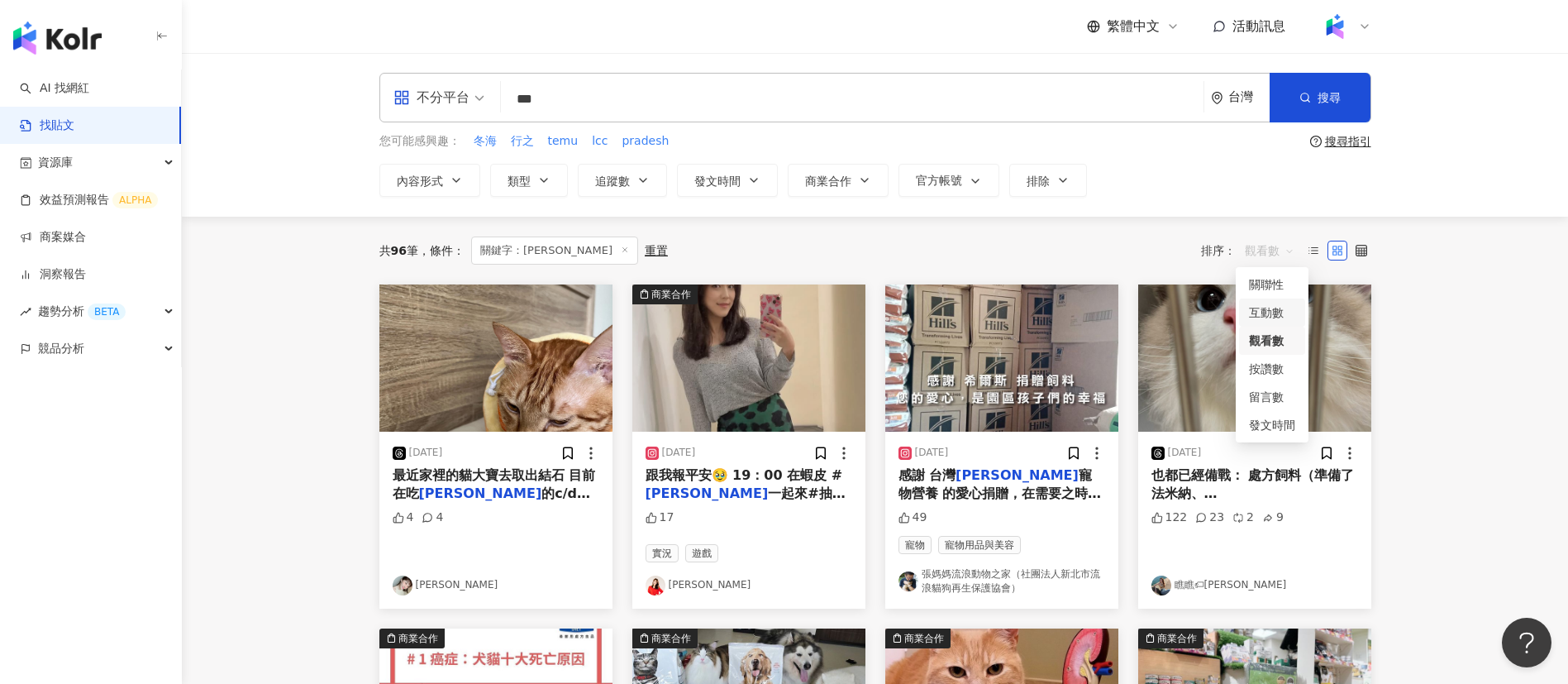
click at [1274, 316] on div "互動數" at bounding box center [1272, 312] width 46 height 19
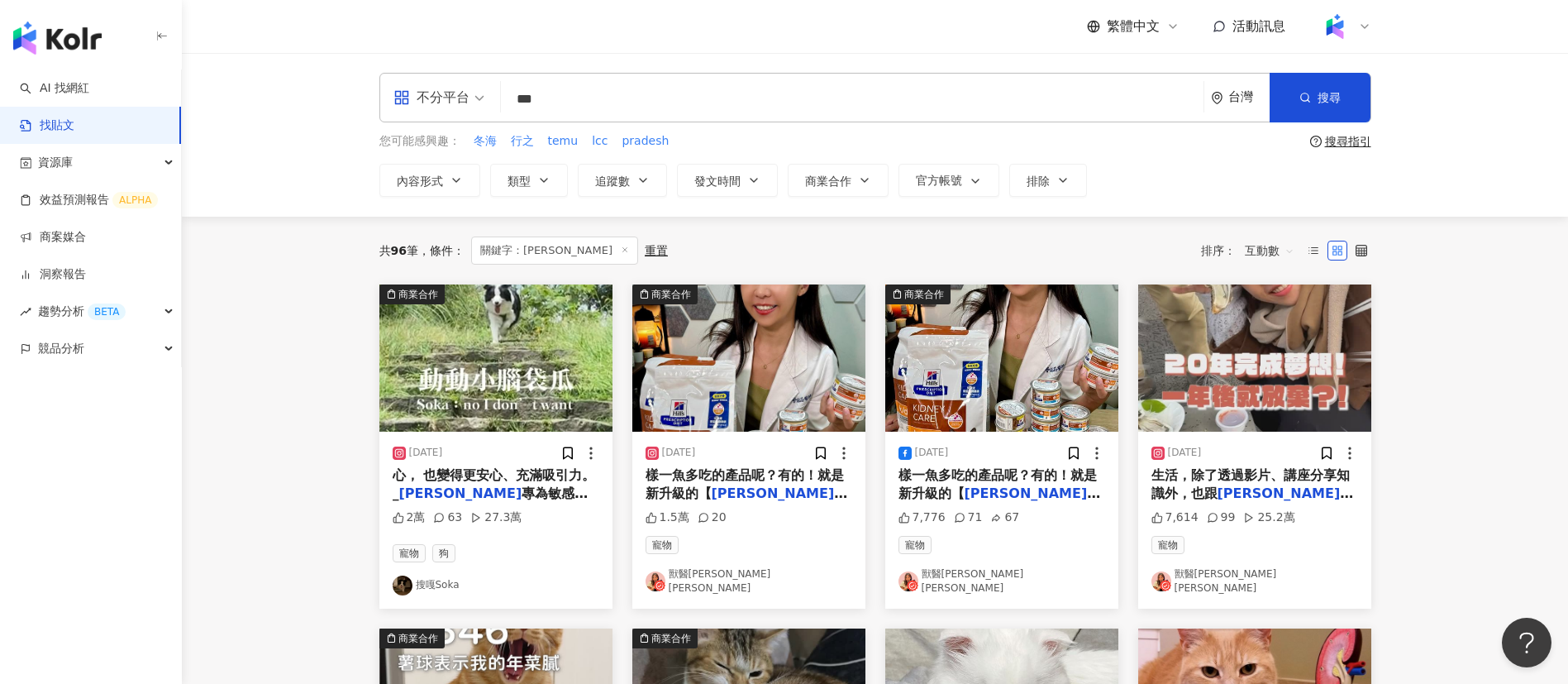
click at [729, 468] on span "樣一魚多吃的產品呢？有的！就是新升級的【" at bounding box center [744, 484] width 199 height 34
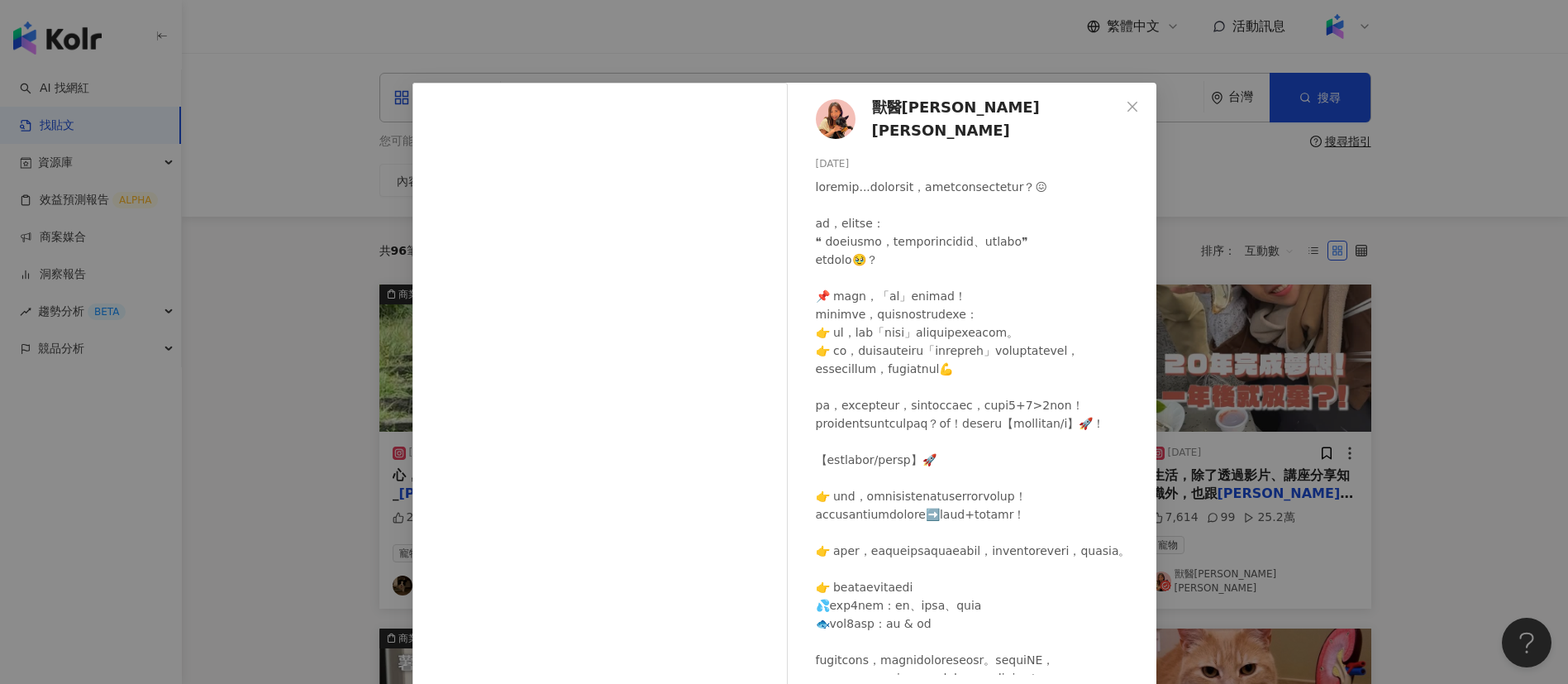
click at [1437, 511] on div "獸醫[PERSON_NAME] [PERSON_NAME][DATE] 1.5萬 20 查看原始貼文" at bounding box center [784, 342] width 1568 height 684
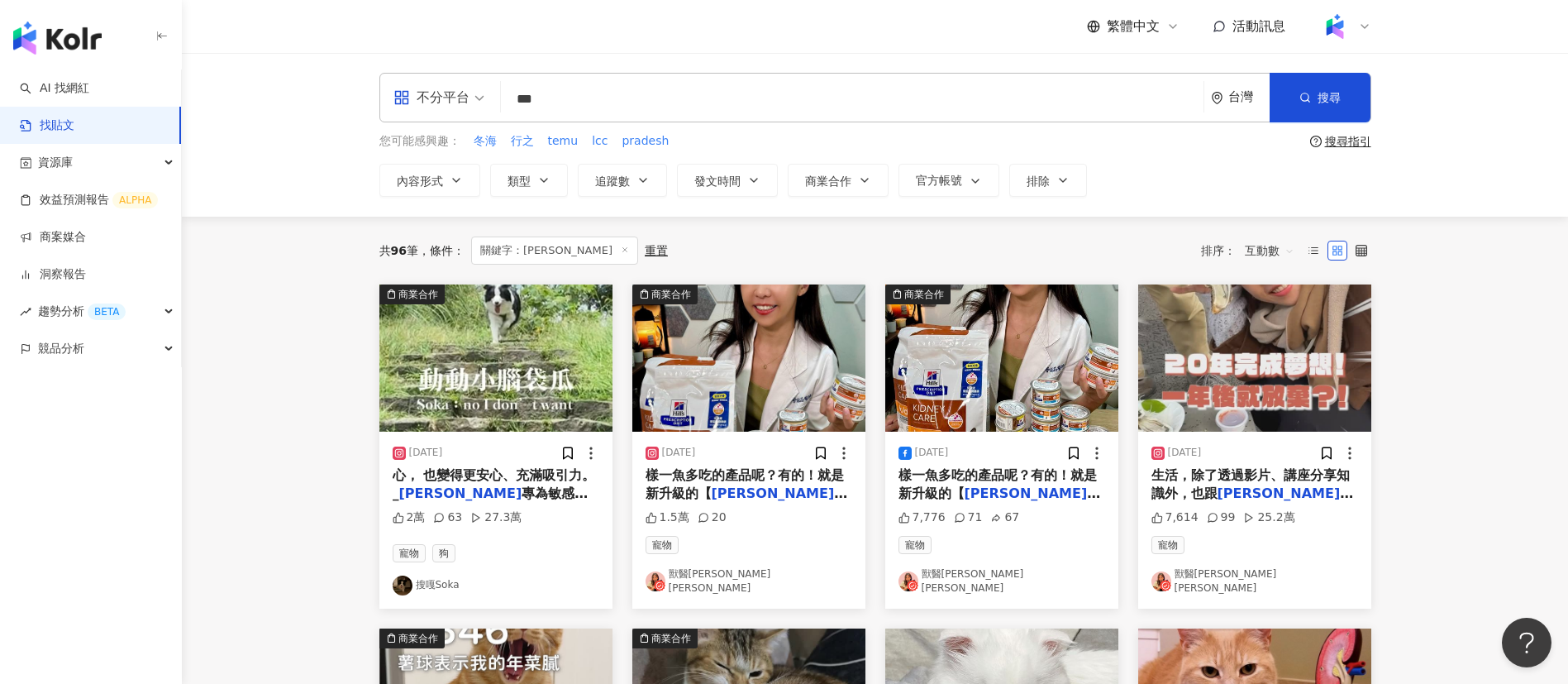
click at [792, 256] on div "共 96 筆 條件 ： 關鍵字：[PERSON_NAME]思 重置 排序： 互動數" at bounding box center [875, 251] width 992 height 28
click at [1034, 255] on div "共 96 筆 條件 ： 關鍵字：[PERSON_NAME]思 重置 排序： 互動數" at bounding box center [875, 251] width 992 height 28
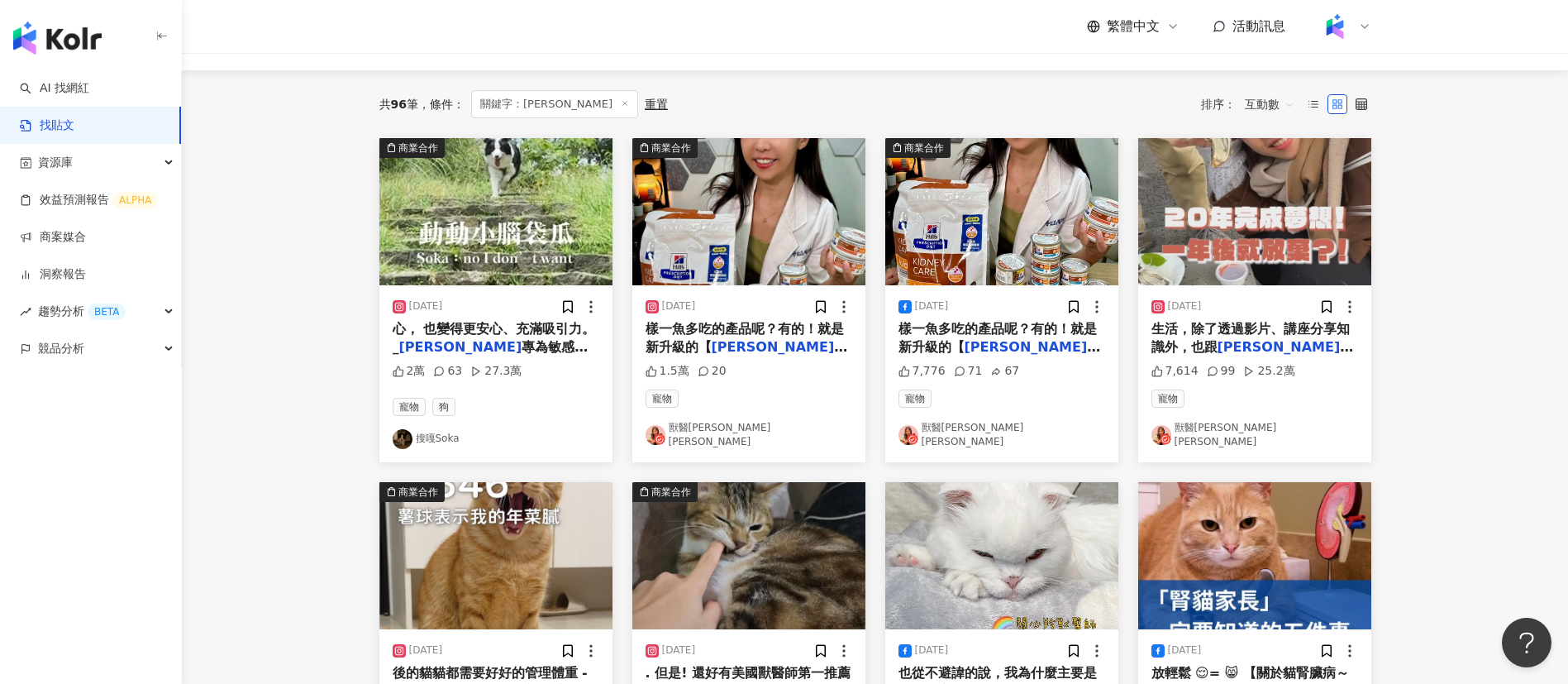
scroll to position [151, 0]
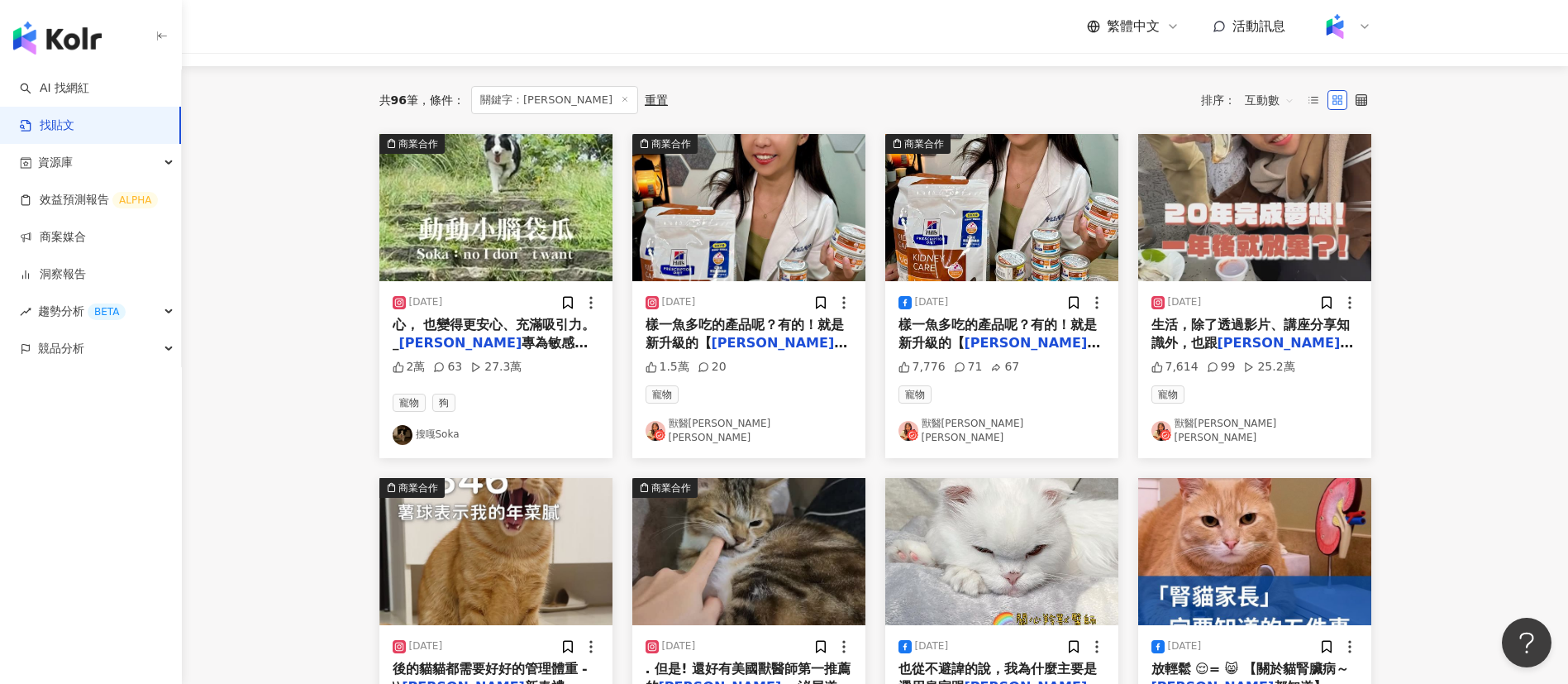
click at [1029, 353] on div "[DATE] 樣一魚多吃的產品呢？有的！就是新升級的【 [PERSON_NAME]思 處方食品k/d】🚀！ 【 [PERSON_NAME]思 7,776 71…" at bounding box center [1002, 369] width 233 height 177
click at [1002, 340] on mark "[PERSON_NAME]" at bounding box center [1032, 342] width 136 height 16
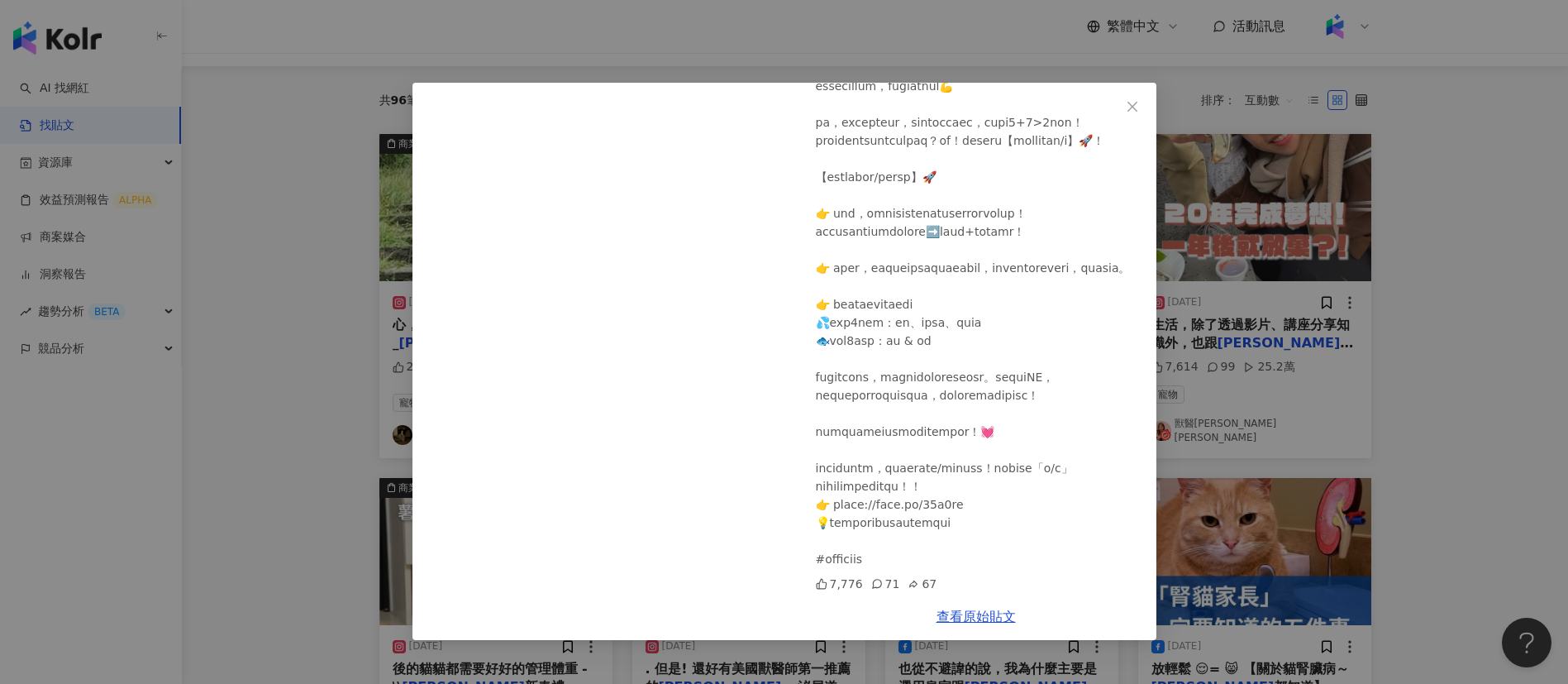
scroll to position [291, 0]
click at [1427, 469] on div "獸醫[PERSON_NAME] [PERSON_NAME][DATE] 7,776 71 67 查看原始貼文" at bounding box center [784, 342] width 1568 height 684
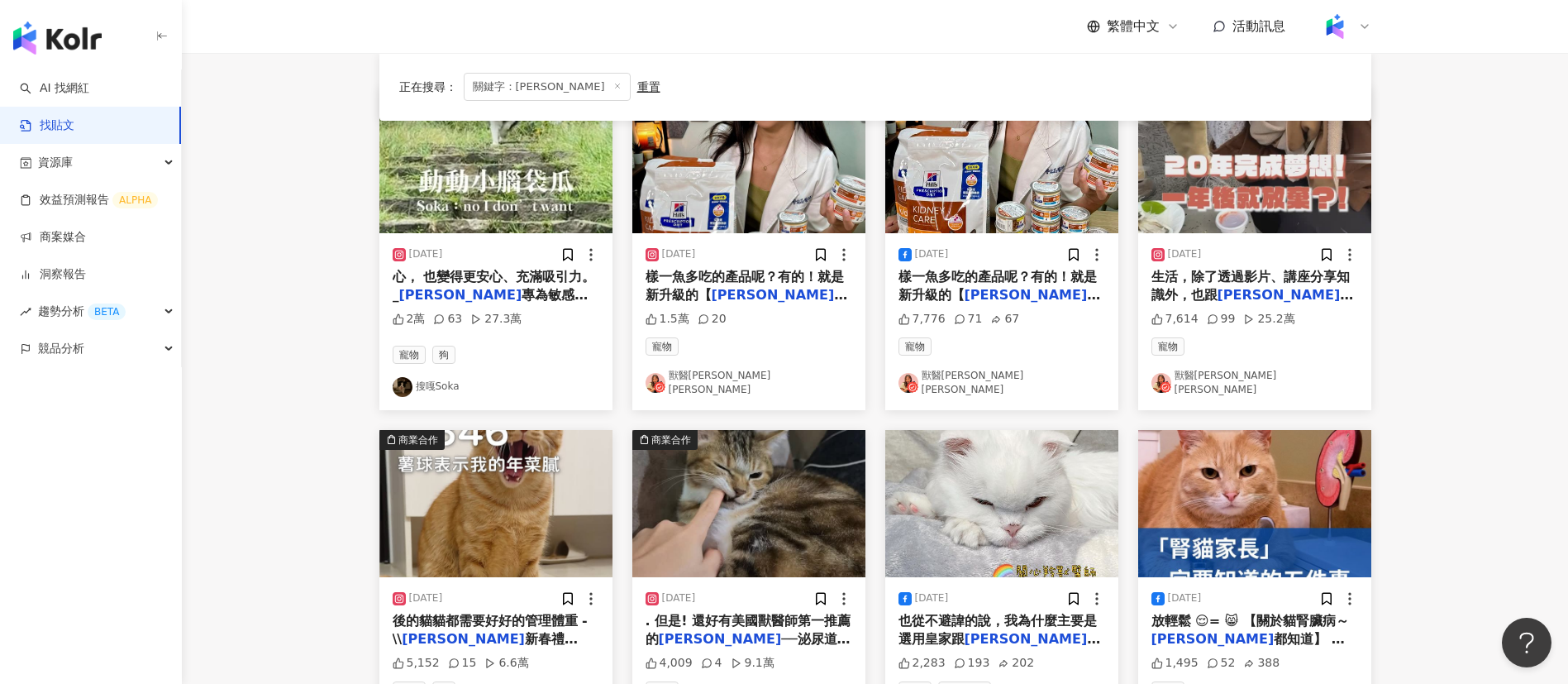
scroll to position [201, 0]
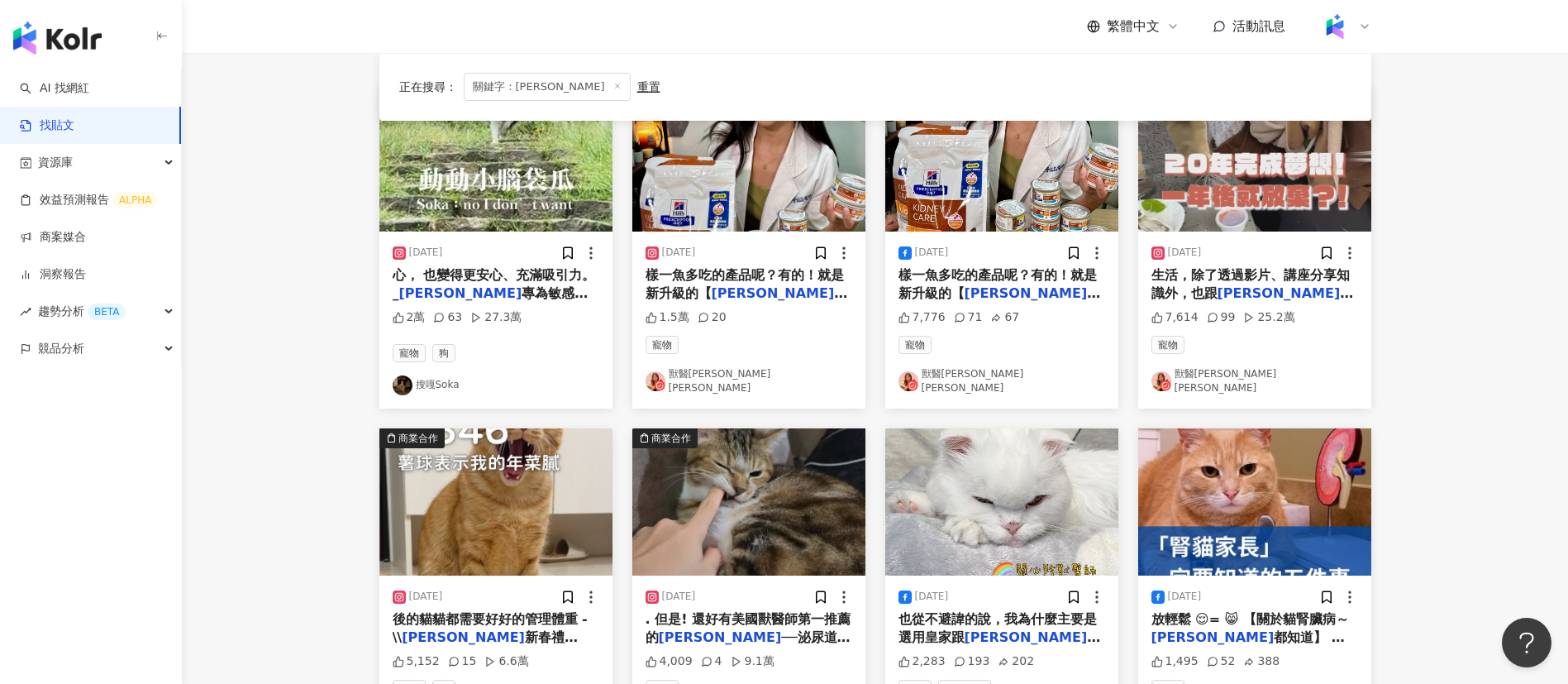
click at [1281, 286] on span "合作，到動物醫院跟獸醫師講課、交流" at bounding box center [1252, 312] width 202 height 53
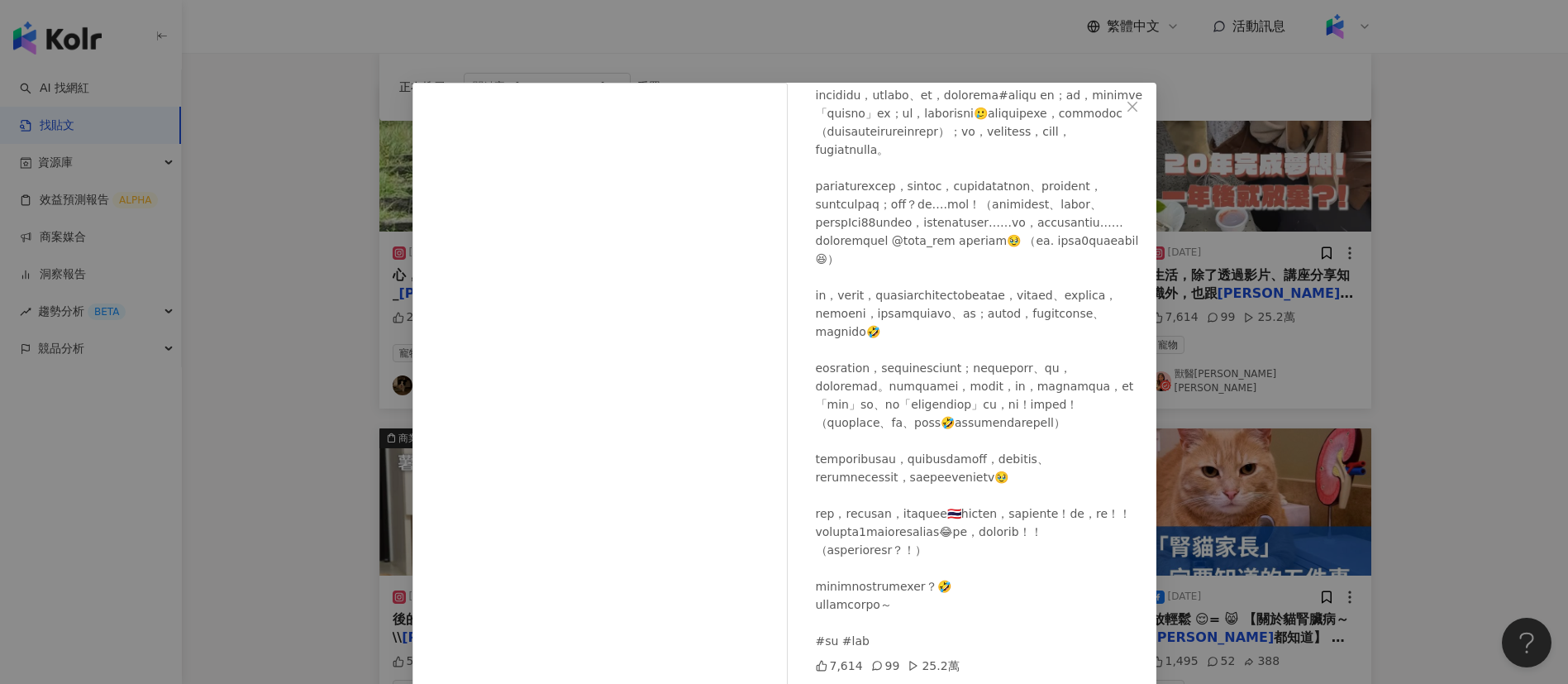
scroll to position [302, 0]
click at [1363, 397] on div "獸醫[PERSON_NAME] [PERSON_NAME][DATE] 7,614 99 25.2萬 查看原始貼文" at bounding box center [784, 342] width 1568 height 684
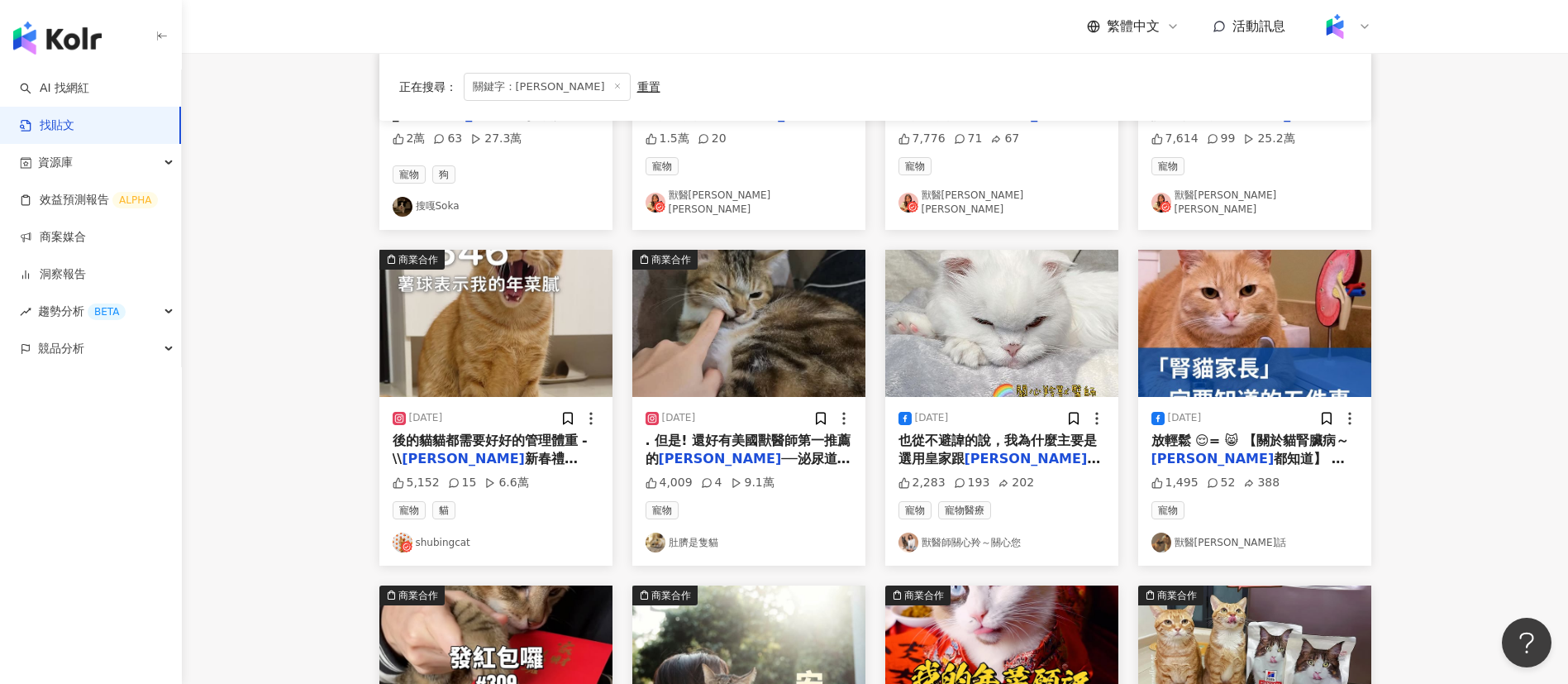
scroll to position [768, 0]
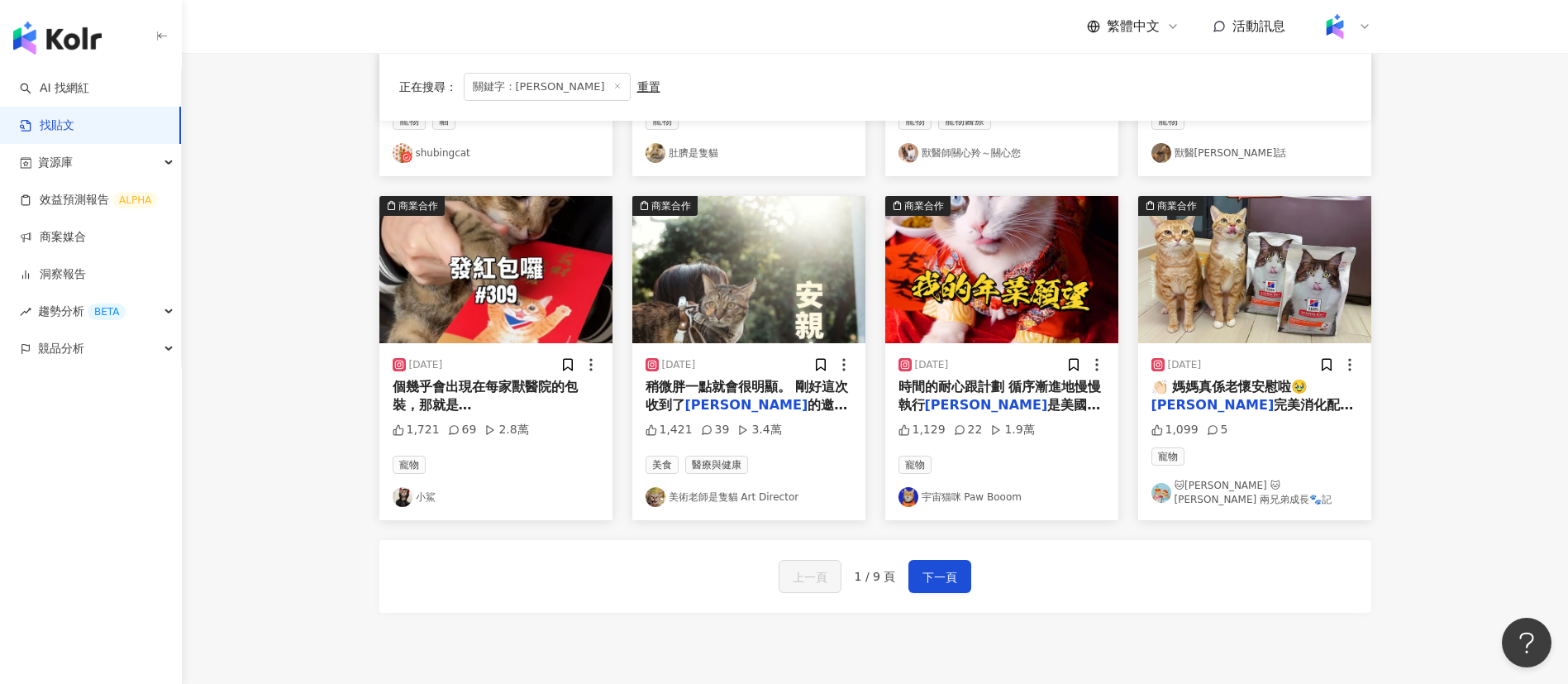
click at [1125, 626] on div "商業合作 [DATE] 心， 也變得更安心、充滿吸引力。 _ [PERSON_NAME]思 專為敏感胃腸及皮膚的毛孩設計： 2萬 63 27.3萬 寵物 狗 …" at bounding box center [875, 85] width 992 height 1138
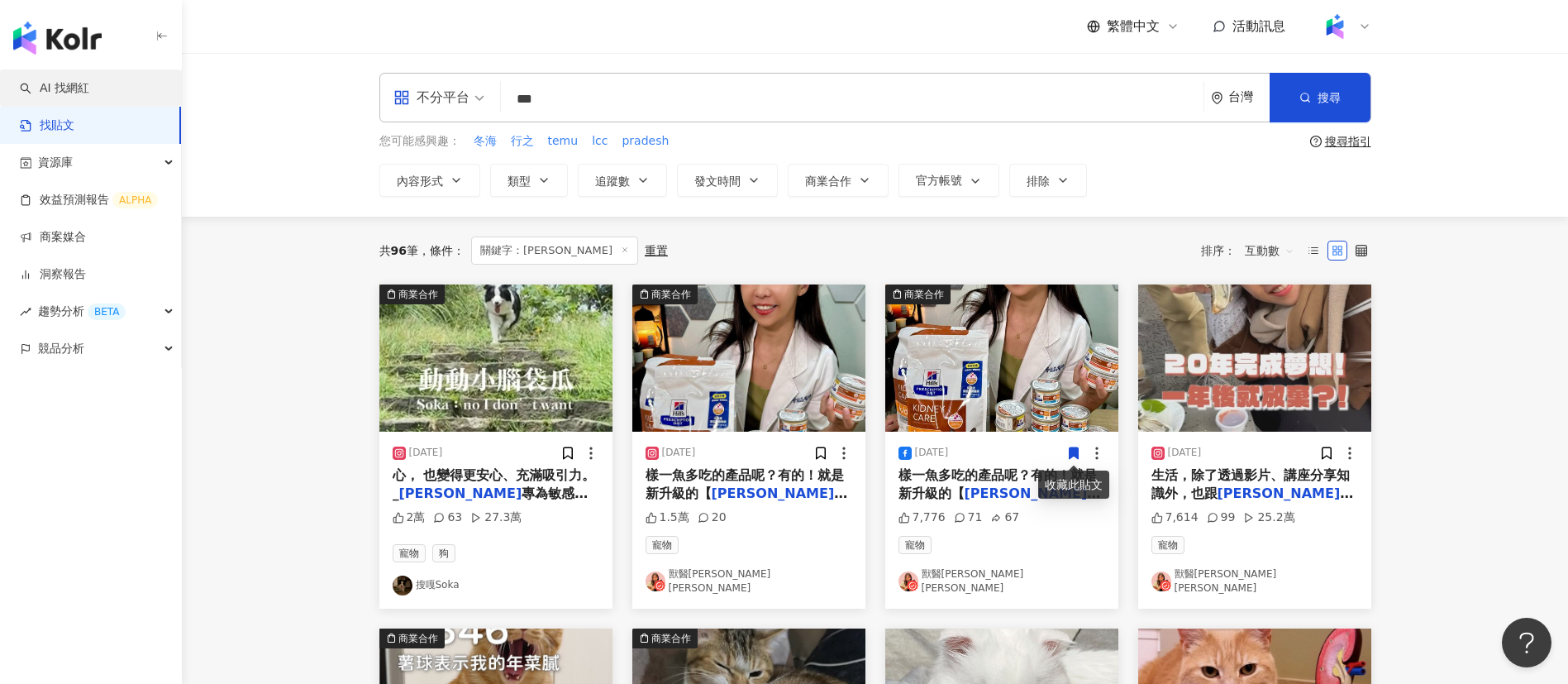
click at [89, 85] on link "AI 找網紅" at bounding box center [54, 88] width 69 height 17
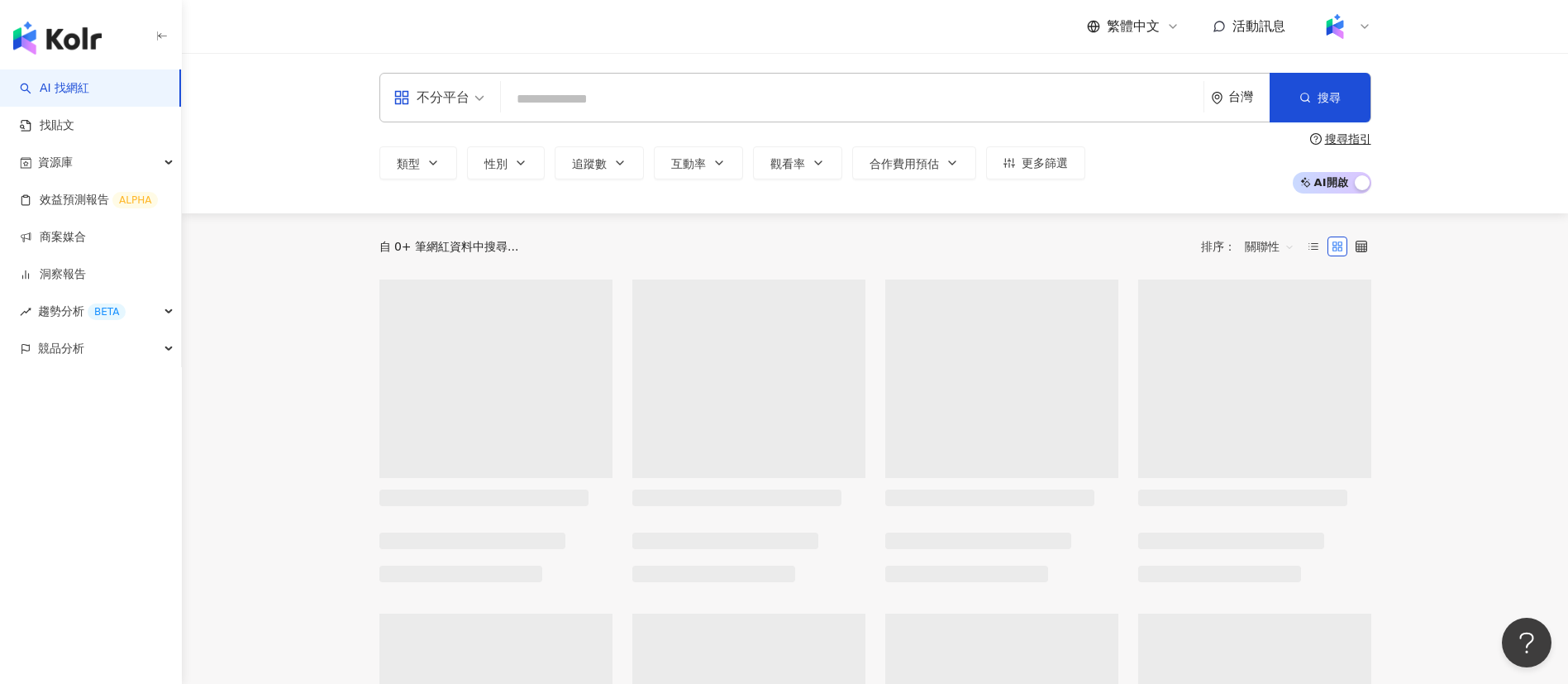
click at [584, 91] on input "search" at bounding box center [852, 99] width 690 height 31
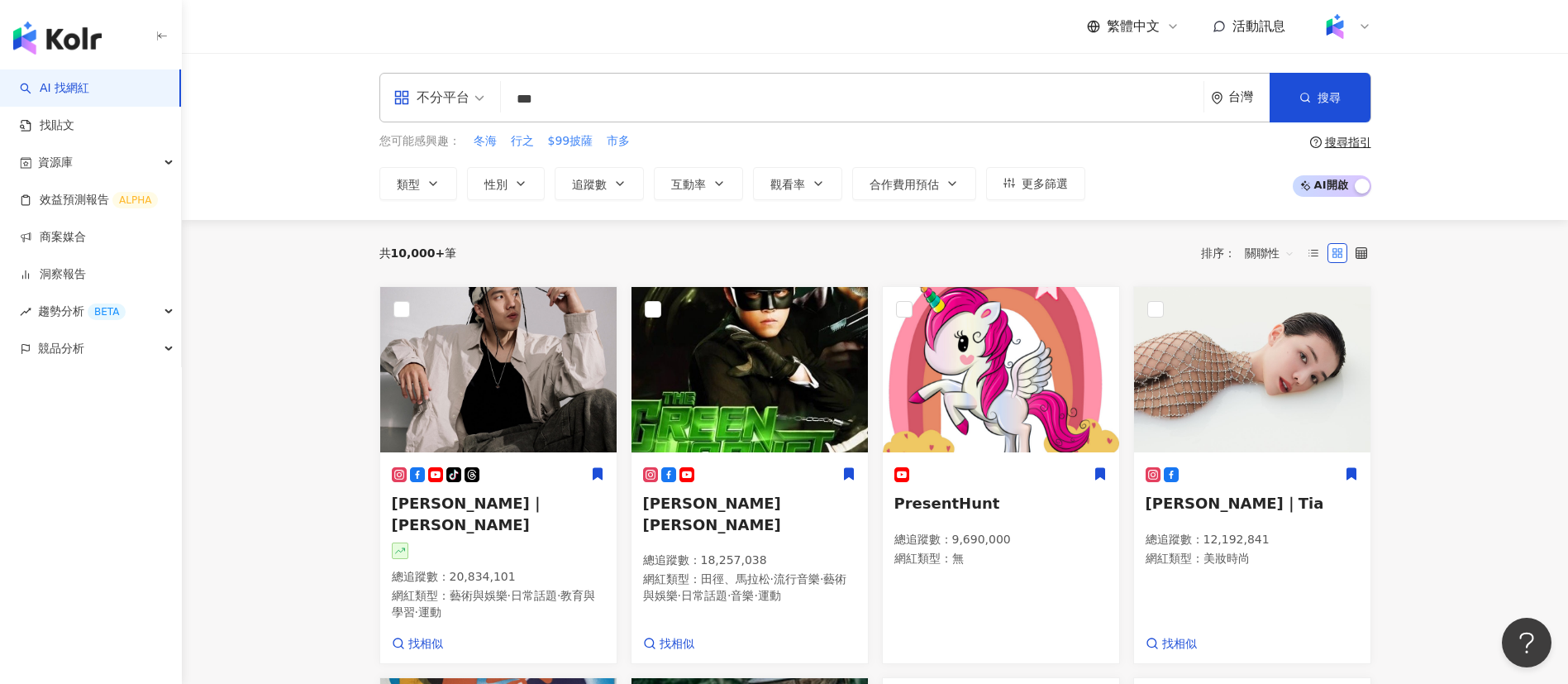
type input "***"
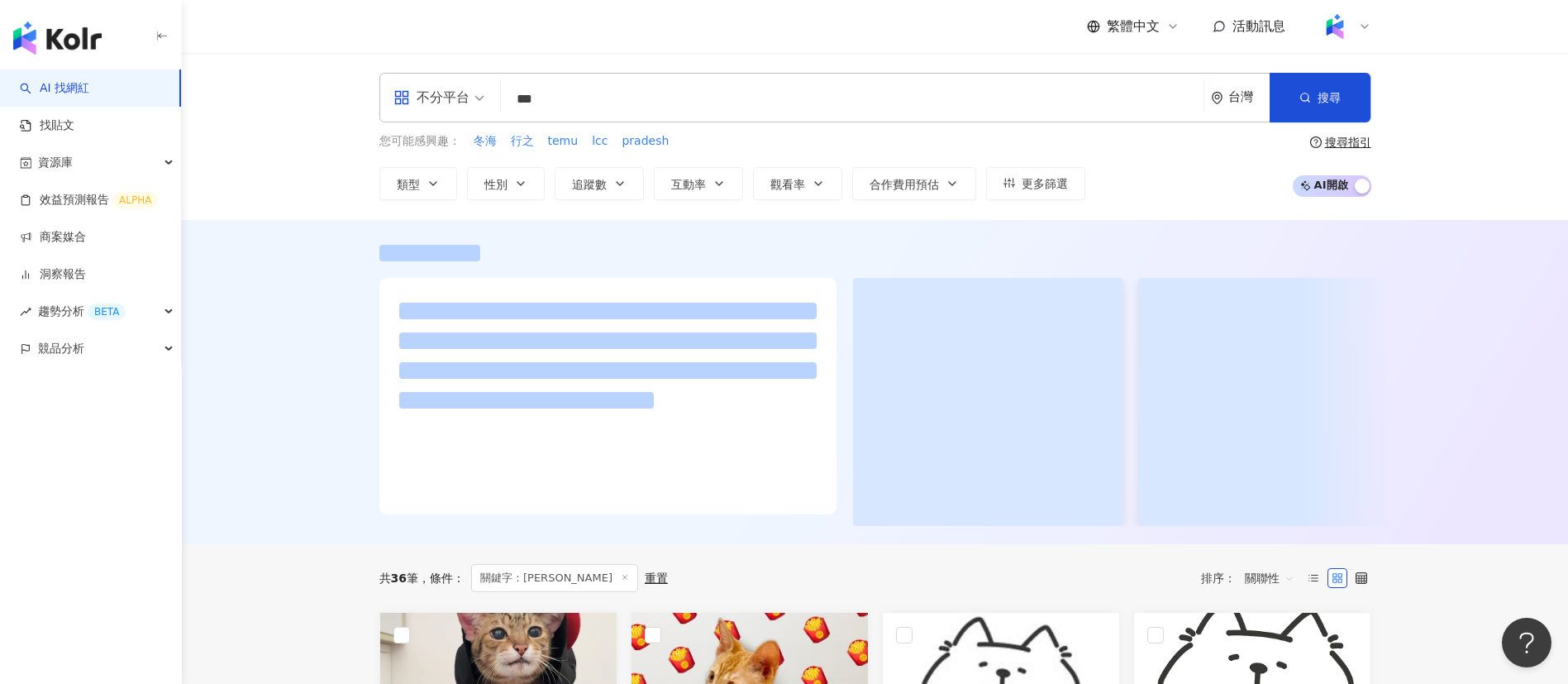
drag, startPoint x: 265, startPoint y: 451, endPoint x: 312, endPoint y: 564, distance: 122.4
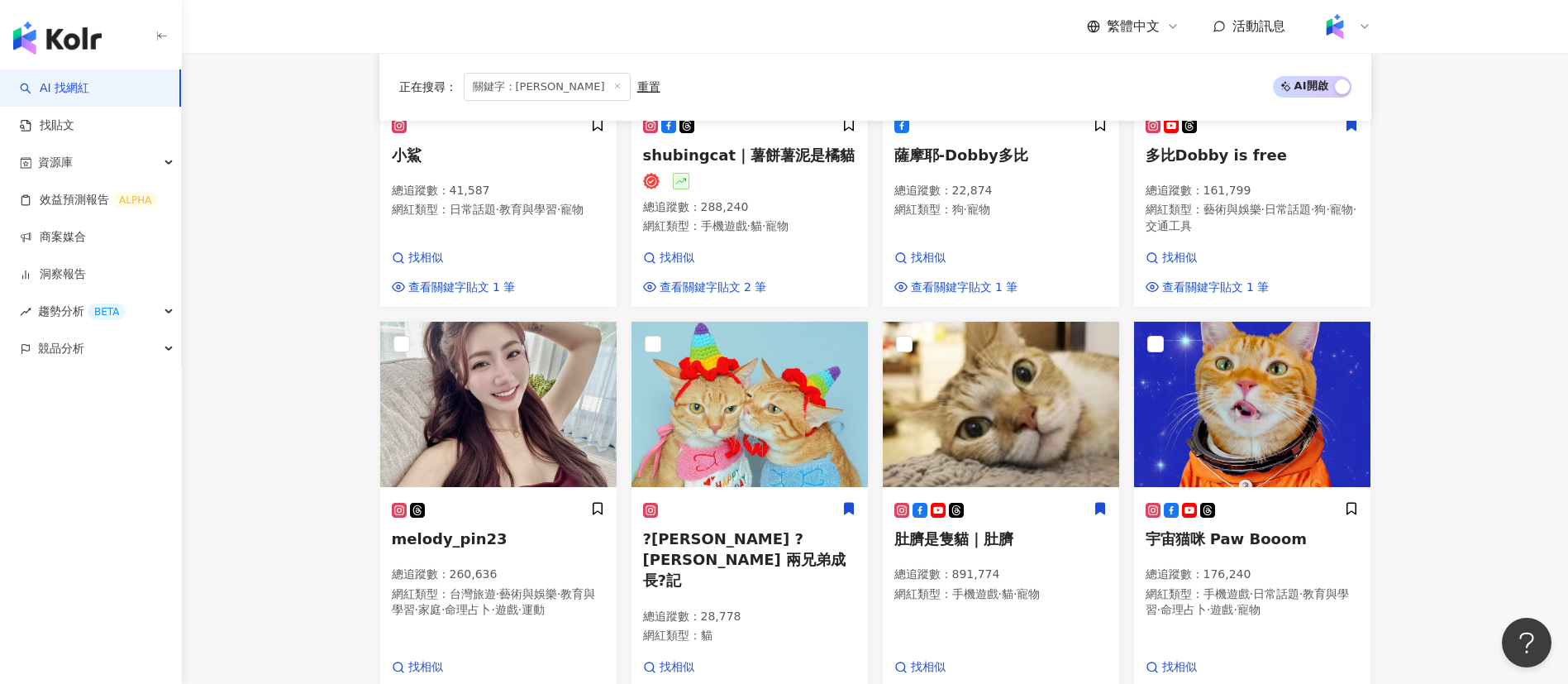
scroll to position [613, 0]
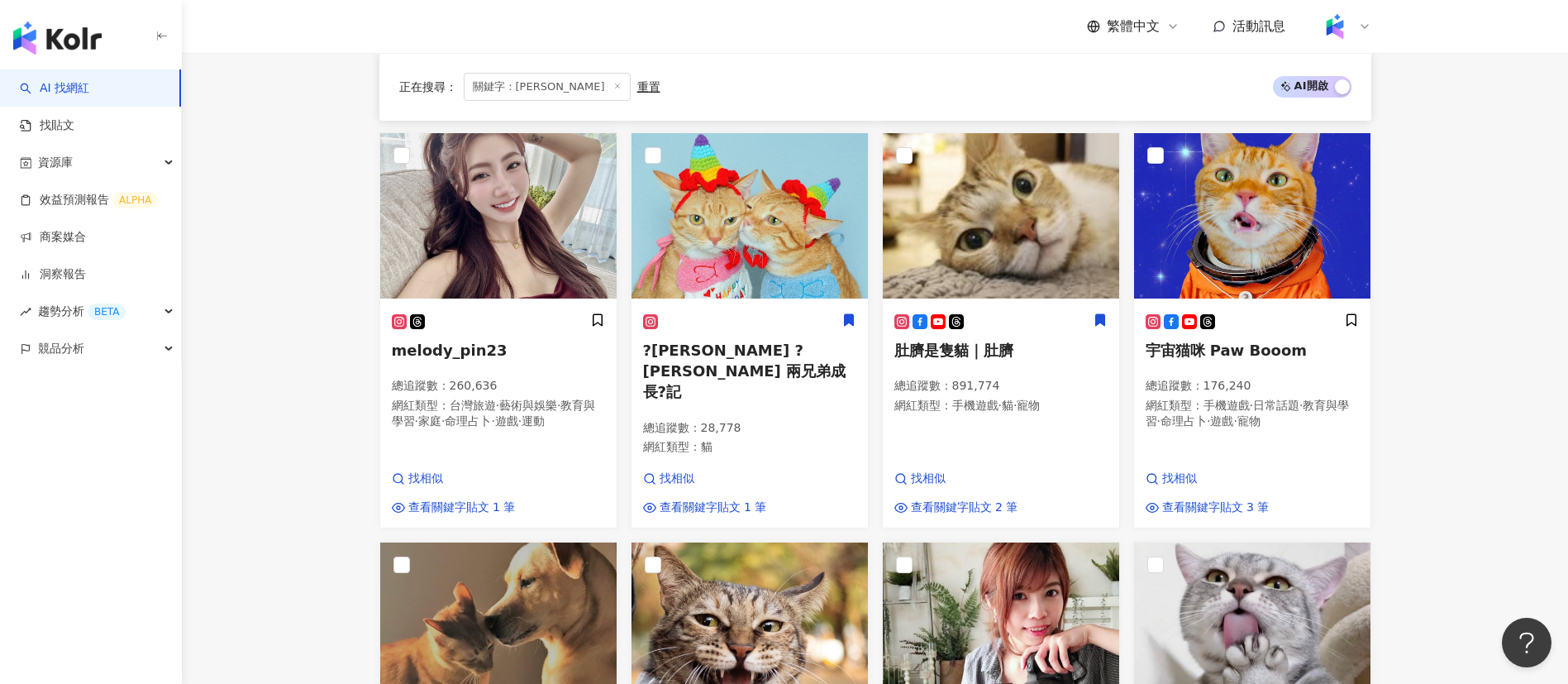
click at [307, 479] on main "不分平台 *** 台灣 搜尋 [URL][DOMAIN_NAME] 台灣[PERSON_NAME]思寵物營養 725 追蹤者 [PERSON_NAME] 2,…" at bounding box center [874, 437] width 1386 height 1995
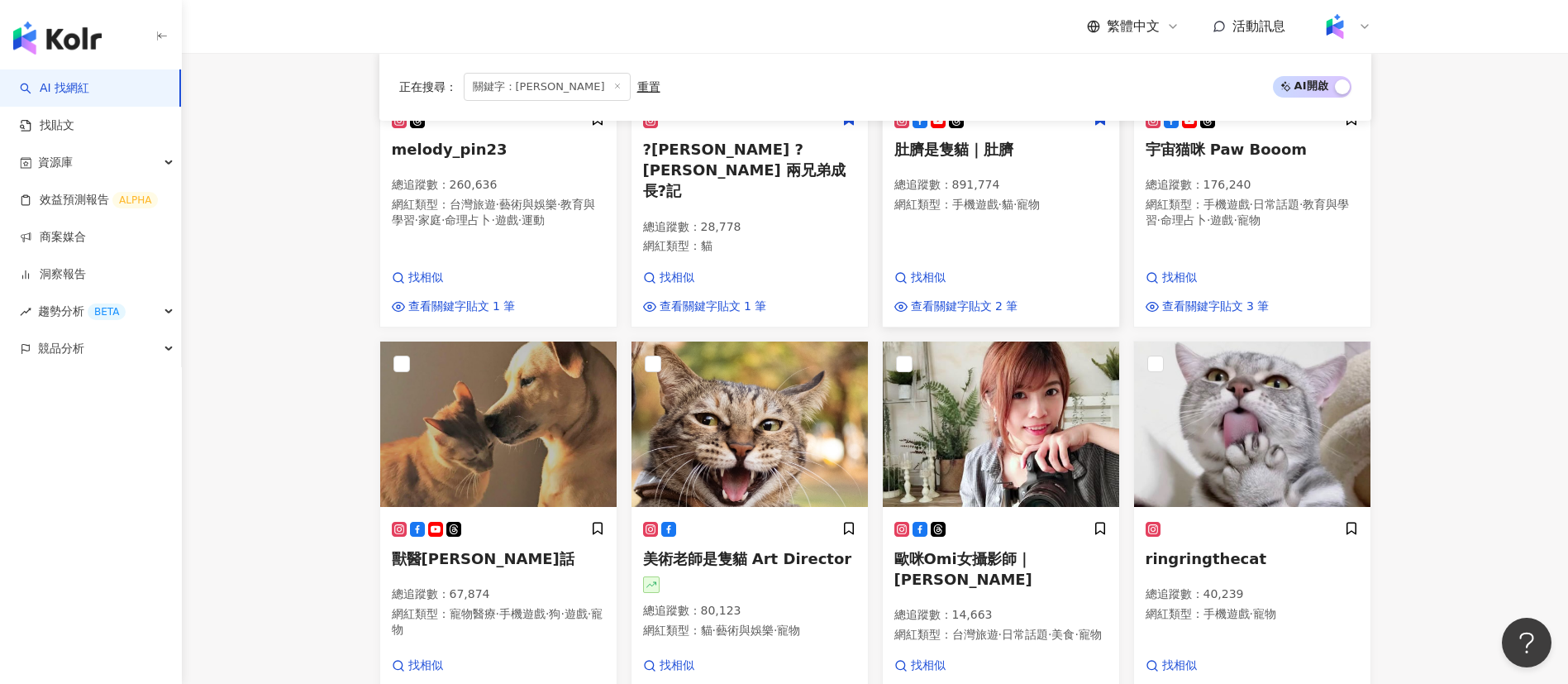
scroll to position [625, 0]
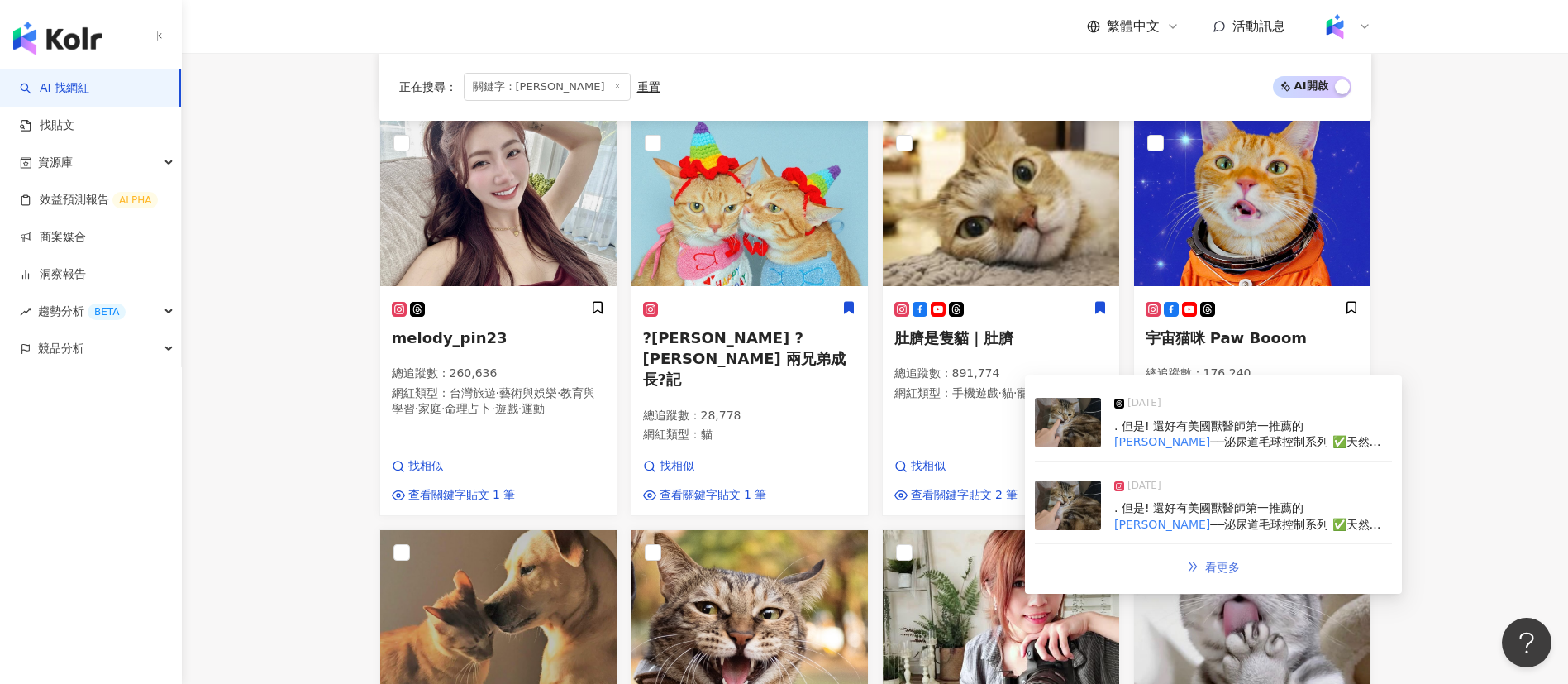
click at [1210, 561] on span "看更多" at bounding box center [1222, 568] width 34 height 14
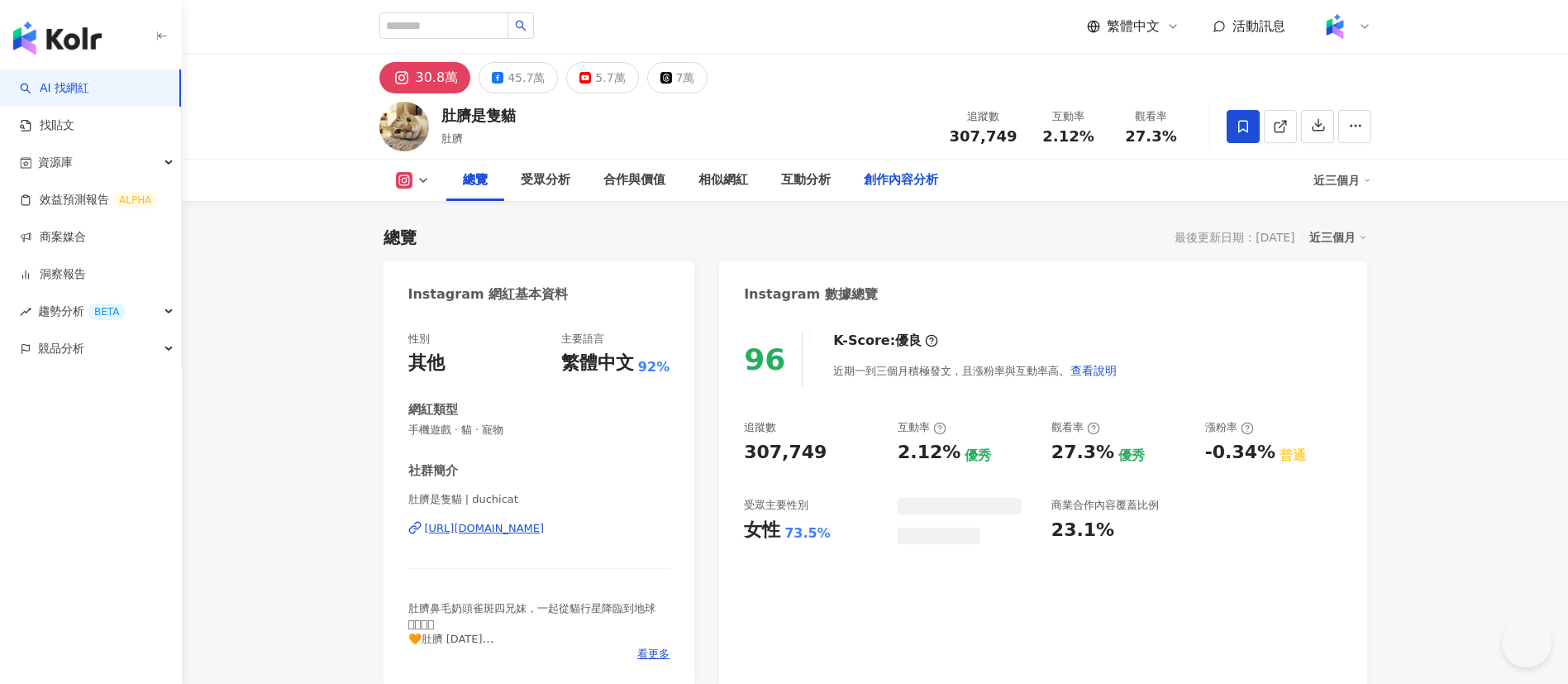
click at [877, 181] on div "創作內容分析" at bounding box center [901, 180] width 74 height 20
click at [874, 180] on div "創作內容分析" at bounding box center [901, 180] width 74 height 20
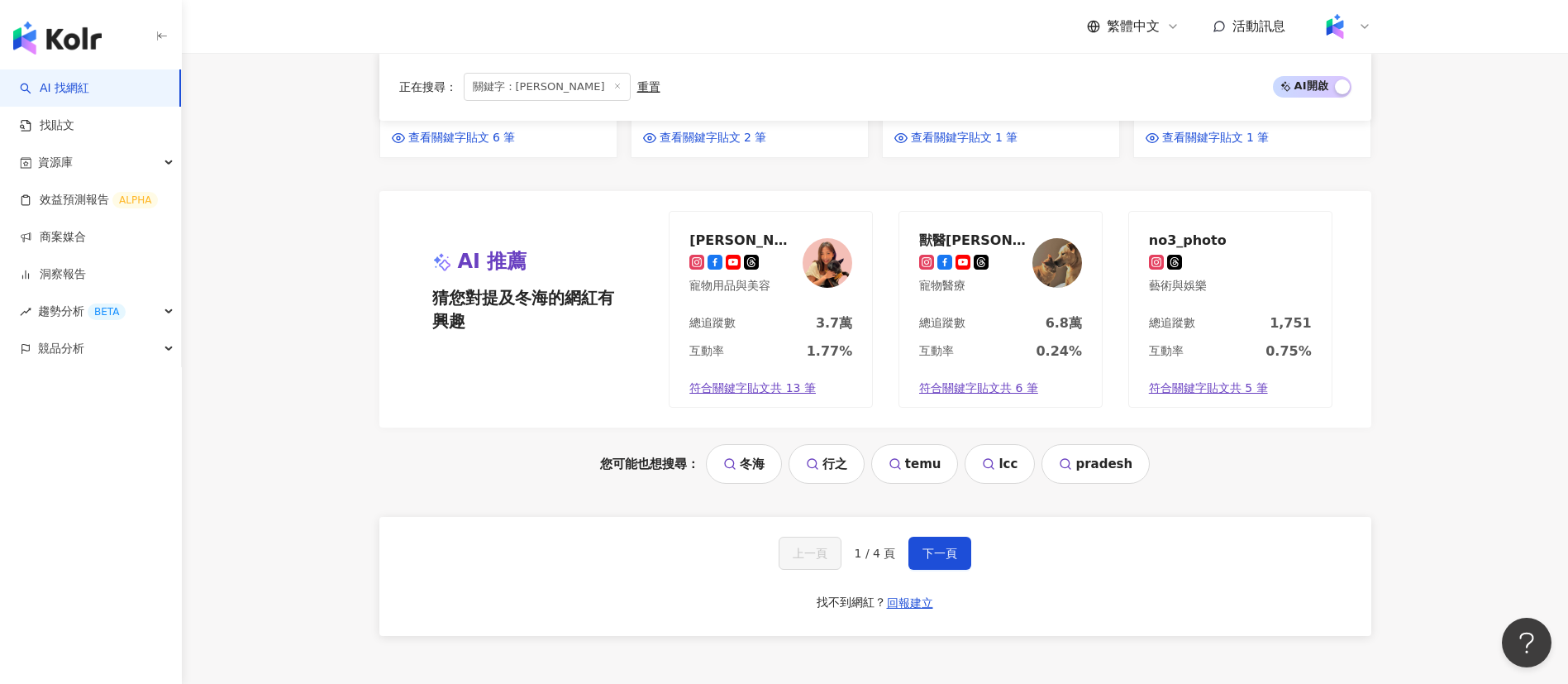
scroll to position [1521, 0]
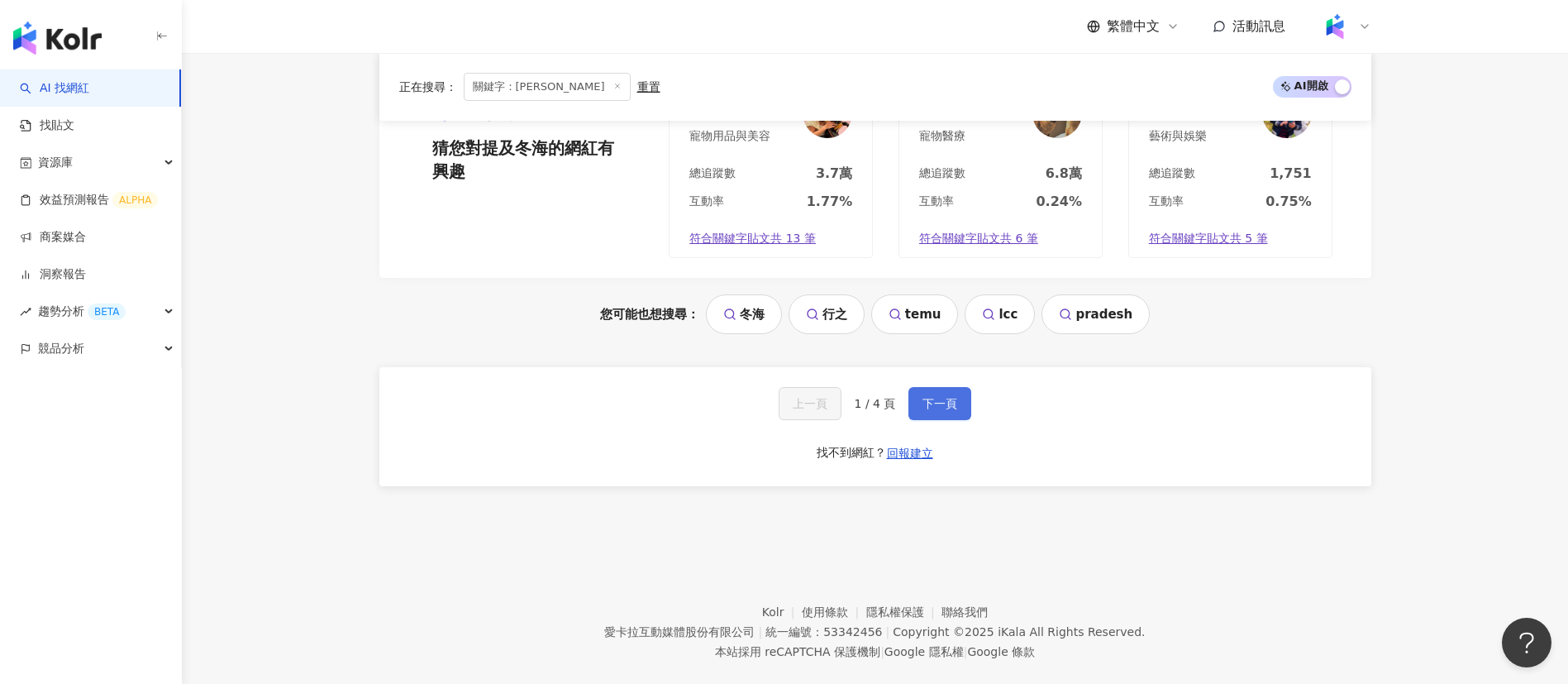
click at [932, 397] on span "下一頁" at bounding box center [939, 404] width 34 height 14
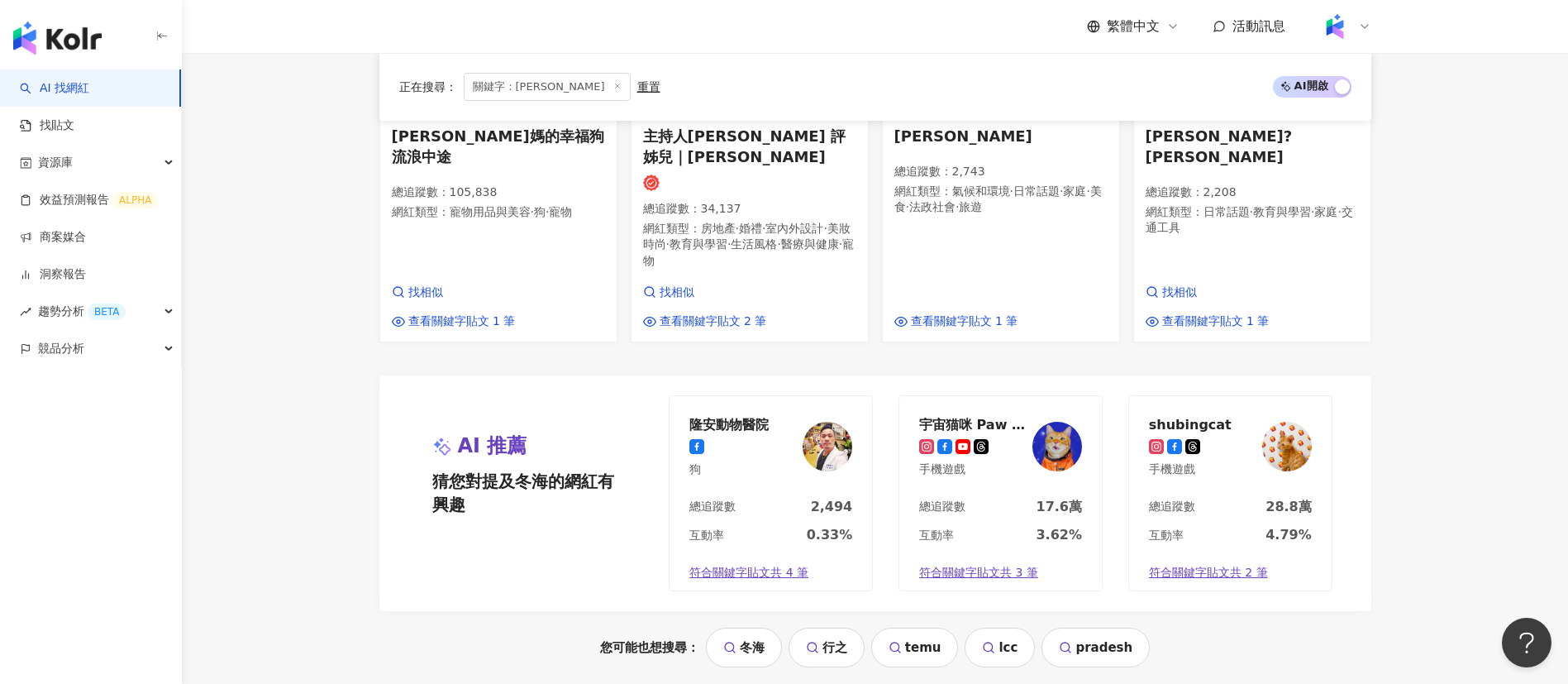
scroll to position [1017, 0]
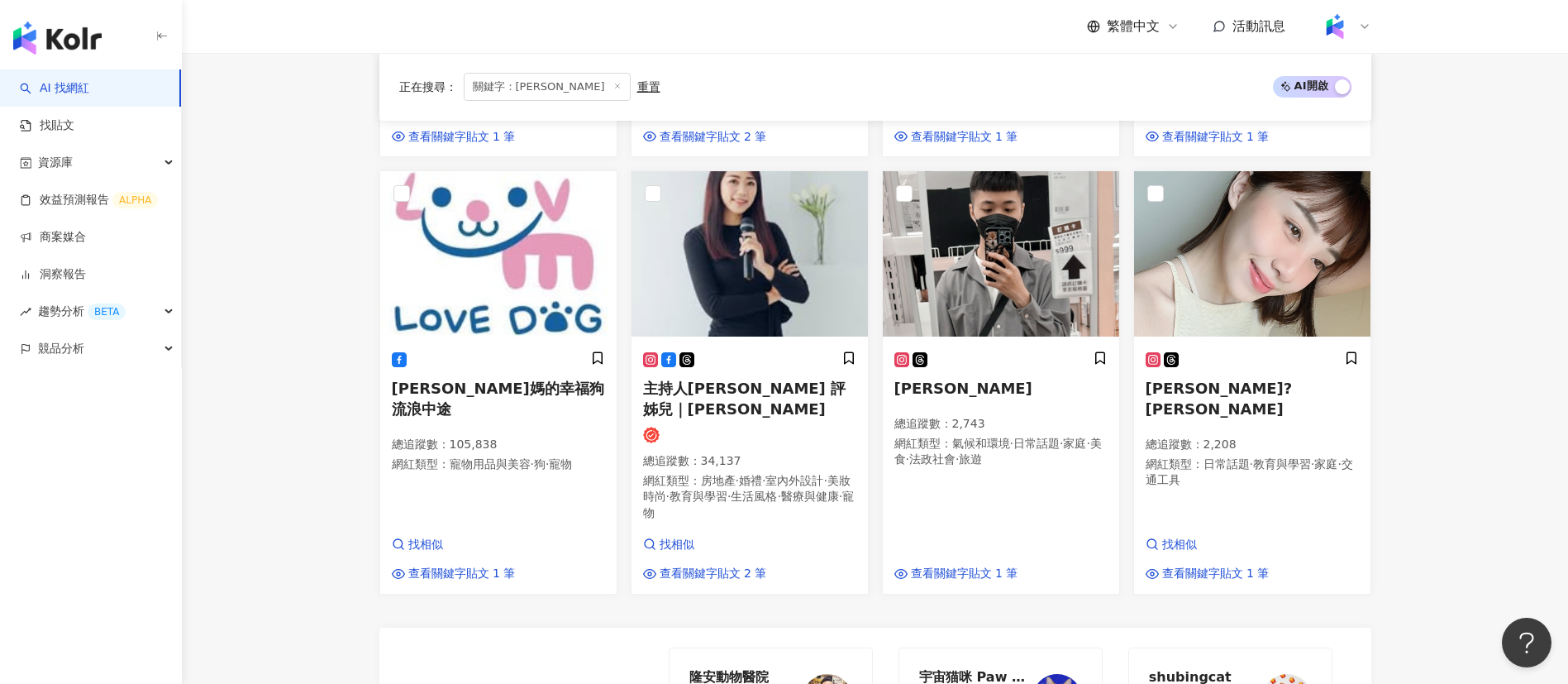
click at [1436, 384] on main "不分平台 *** 台灣 搜尋 您可能感興趣： 冬海 行之 temu lcc pradesh 類型 性別 追蹤數 互動率 觀看率 合作費用預估 更多篩選 搜尋指…" at bounding box center [874, 74] width 1386 height 2076
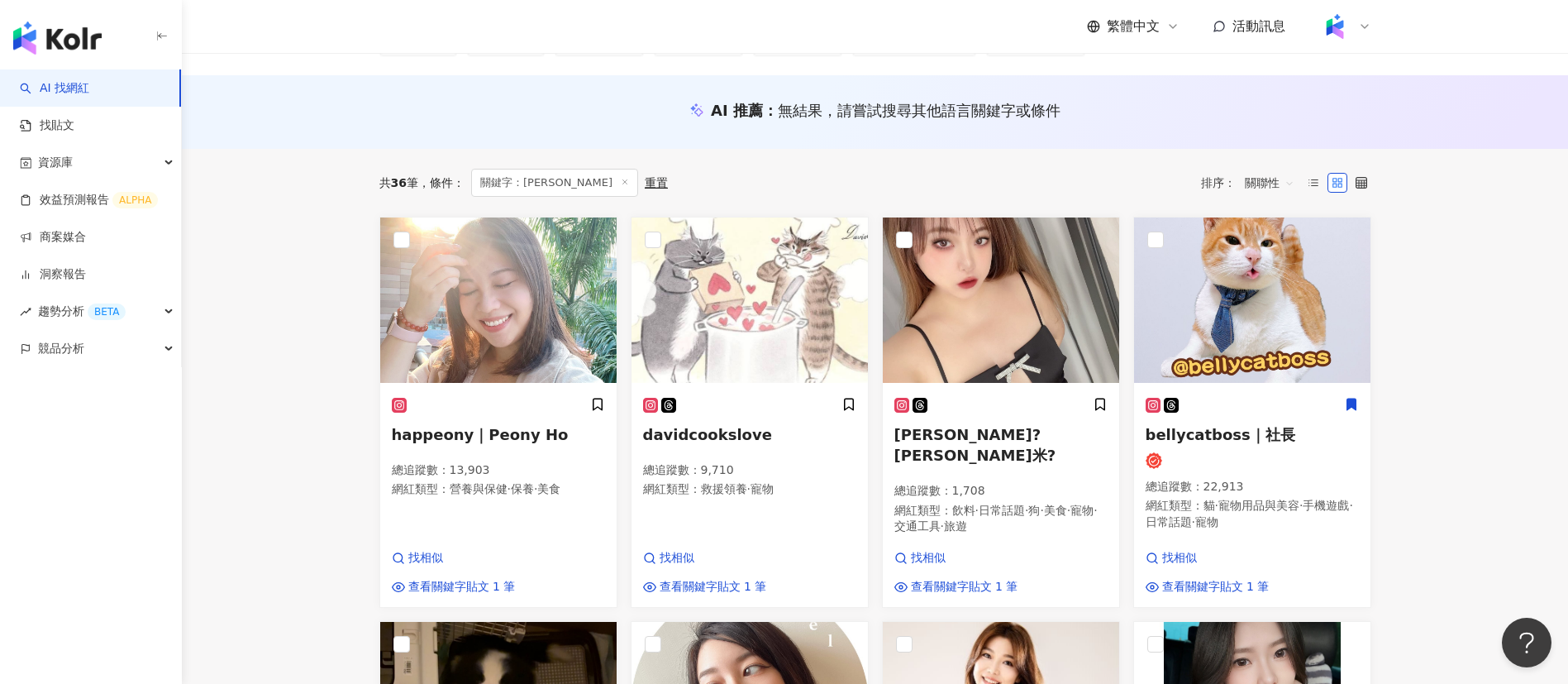
scroll to position [0, 0]
